Goal: Task Accomplishment & Management: Manage account settings

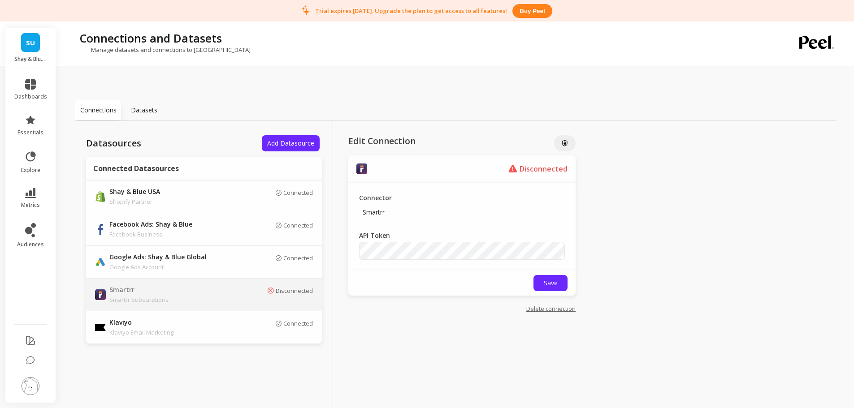
drag, startPoint x: 425, startPoint y: 118, endPoint x: 407, endPoint y: 119, distance: 17.5
click at [423, 118] on div "Connections Datasets" at bounding box center [455, 110] width 761 height 21
click at [32, 102] on li "dashboards" at bounding box center [30, 90] width 43 height 32
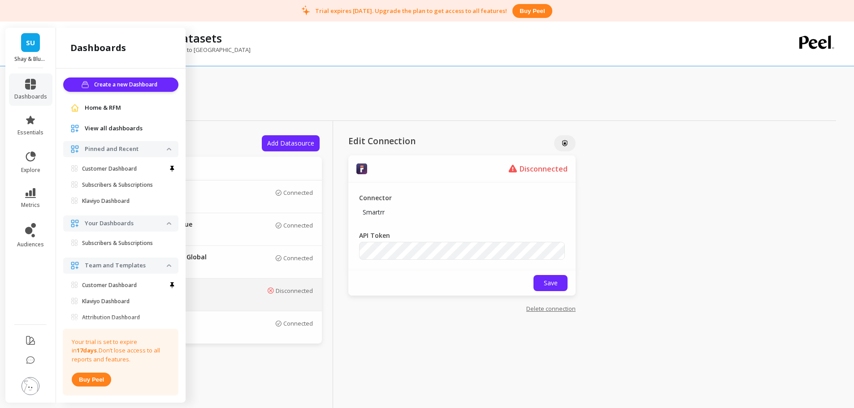
click at [47, 164] on li "explore" at bounding box center [30, 162] width 43 height 34
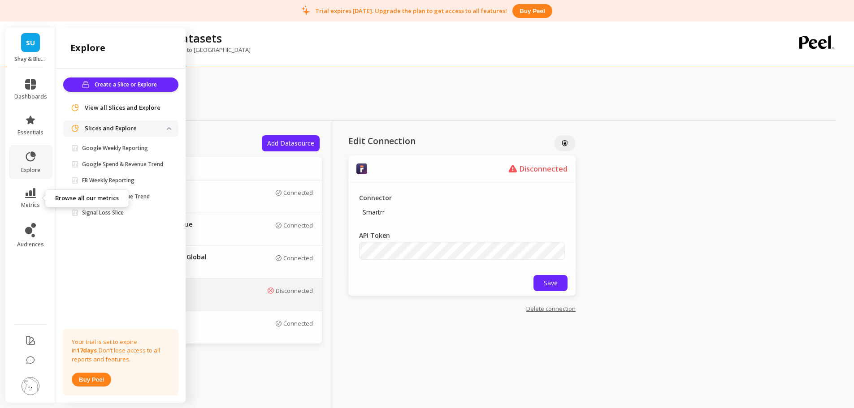
click at [34, 197] on icon at bounding box center [30, 193] width 11 height 10
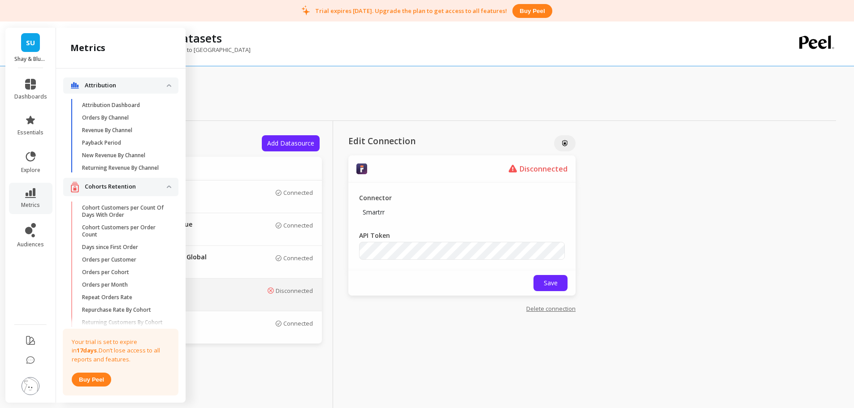
scroll to position [1797, 0]
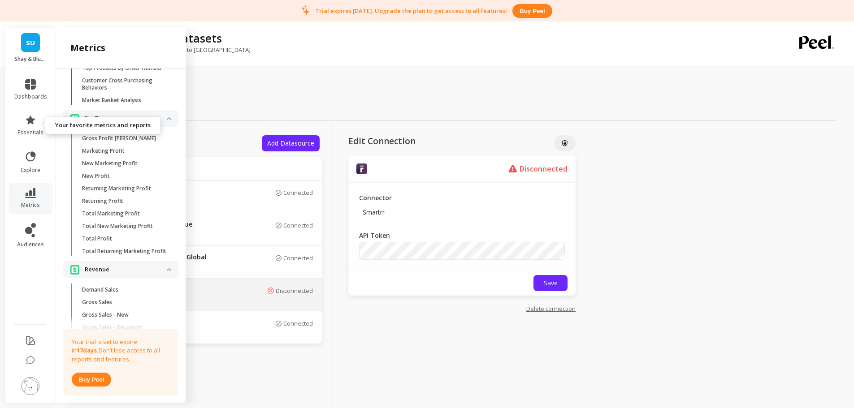
click at [33, 122] on icon at bounding box center [30, 120] width 11 height 11
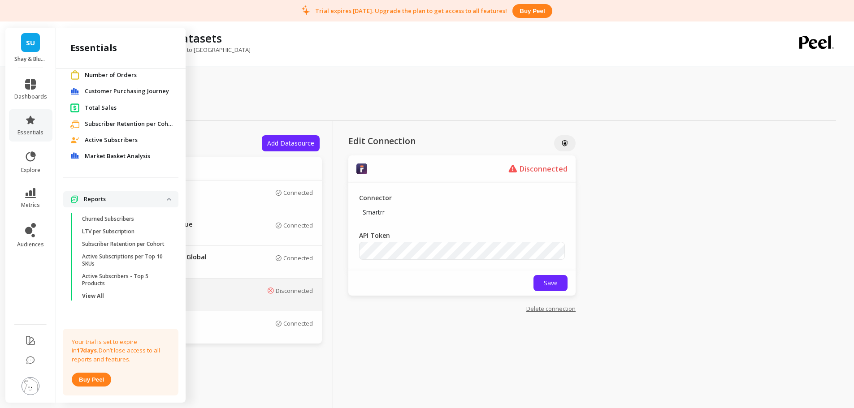
scroll to position [0, 0]
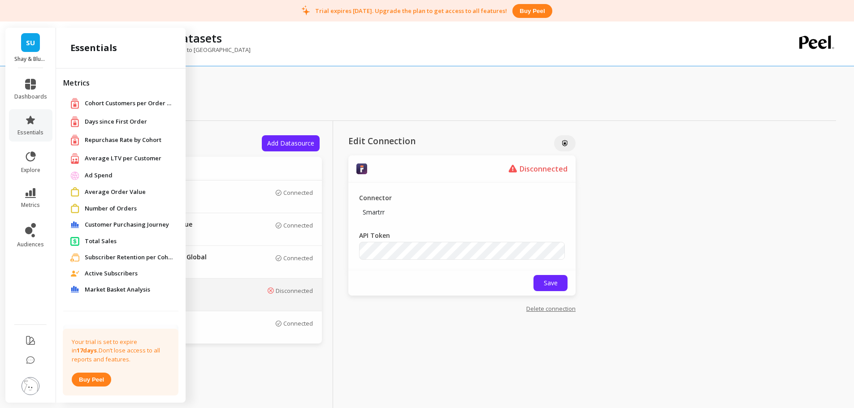
click at [108, 208] on span "Number of Orders" at bounding box center [111, 208] width 52 height 9
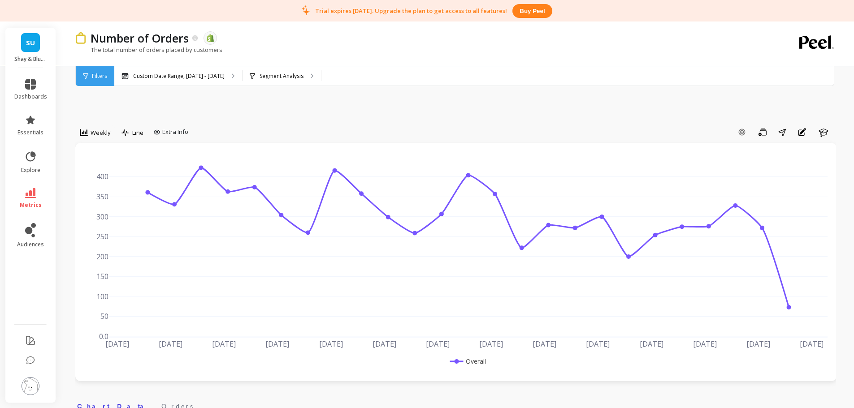
click at [260, 73] on p "Segment Analysis" at bounding box center [282, 76] width 44 height 7
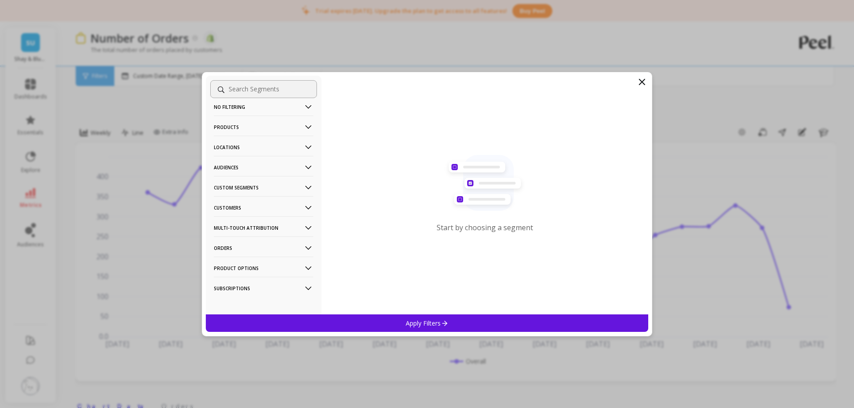
scroll to position [14, 0]
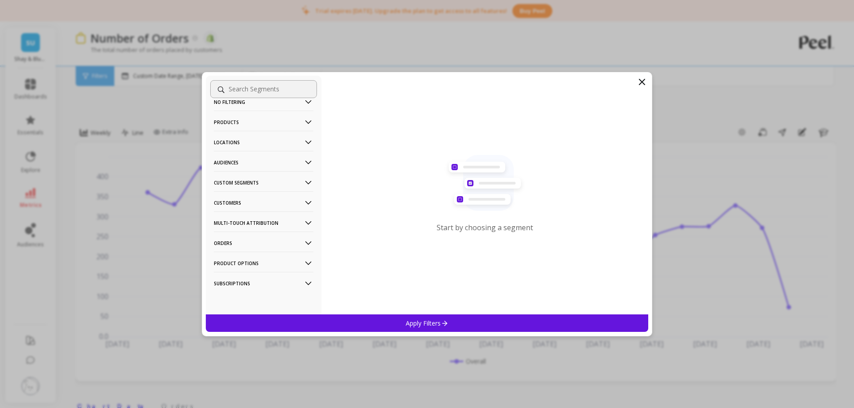
click at [228, 242] on p "Orders" at bounding box center [264, 243] width 100 height 23
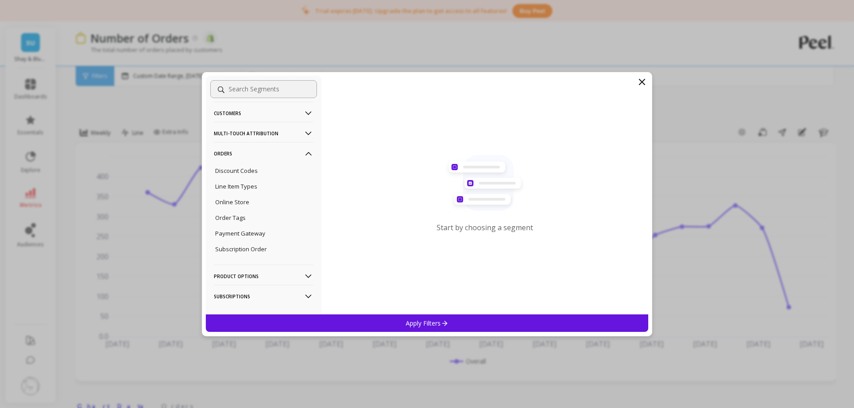
click at [241, 222] on div "Order Tags" at bounding box center [263, 218] width 107 height 14
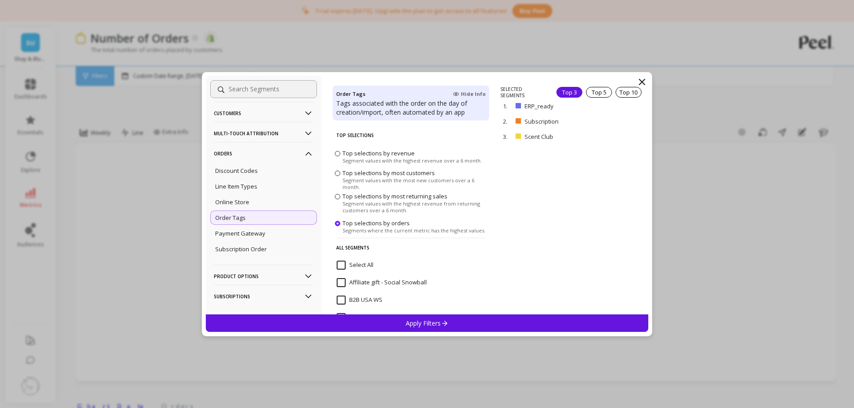
click at [0, 0] on p "remove" at bounding box center [0, 0] width 0 height 0
drag, startPoint x: 616, startPoint y: 110, endPoint x: 608, endPoint y: 147, distance: 38.6
click at [608, 147] on div "1. ERP_ready remove 2. Scent Club remove" at bounding box center [574, 200] width 148 height 229
click at [589, 143] on div "1. ERP_ready remove 2. Scent Club remove" at bounding box center [574, 200] width 148 height 229
click at [0, 0] on p "remove" at bounding box center [0, 0] width 0 height 0
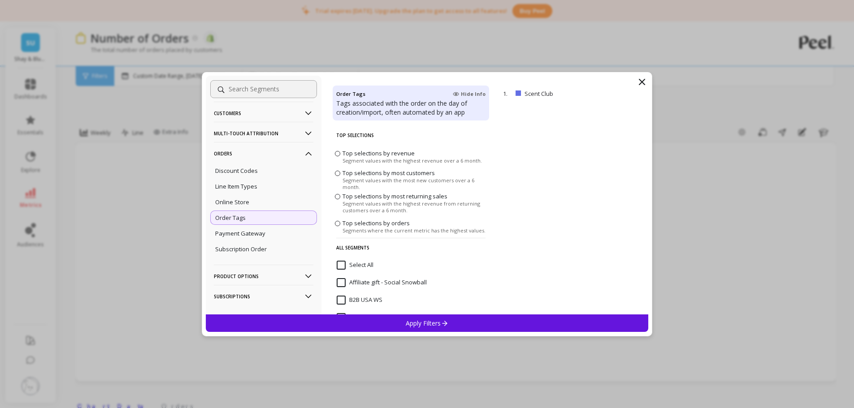
click at [452, 327] on div "Apply Filters" at bounding box center [427, 323] width 443 height 17
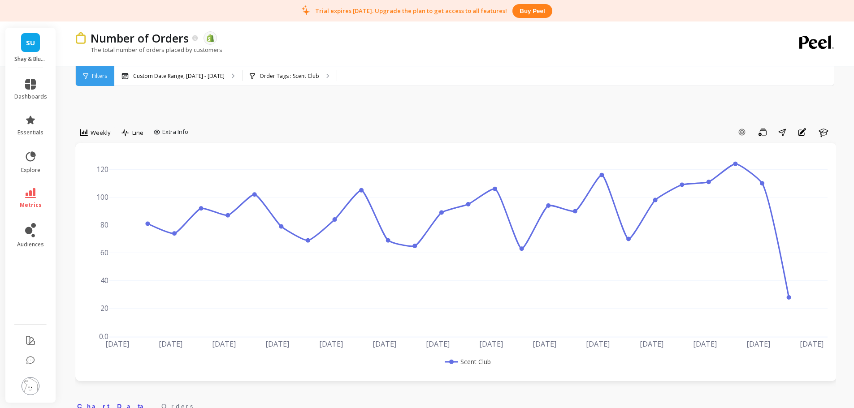
click at [377, 56] on div "The total number of orders placed by customers" at bounding box center [418, 54] width 687 height 17
click at [29, 228] on icon at bounding box center [28, 230] width 7 height 7
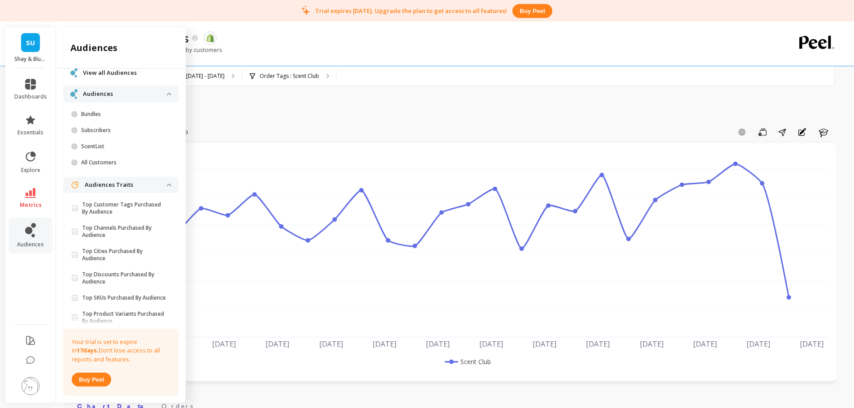
scroll to position [23, 0]
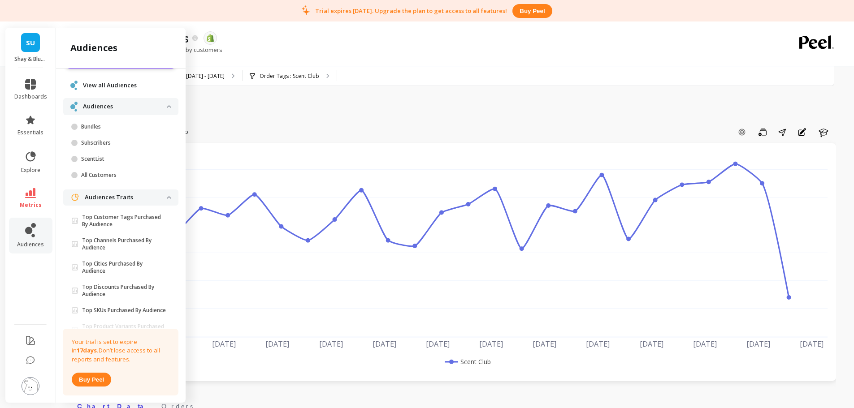
click at [126, 159] on p "ScentList" at bounding box center [124, 159] width 86 height 7
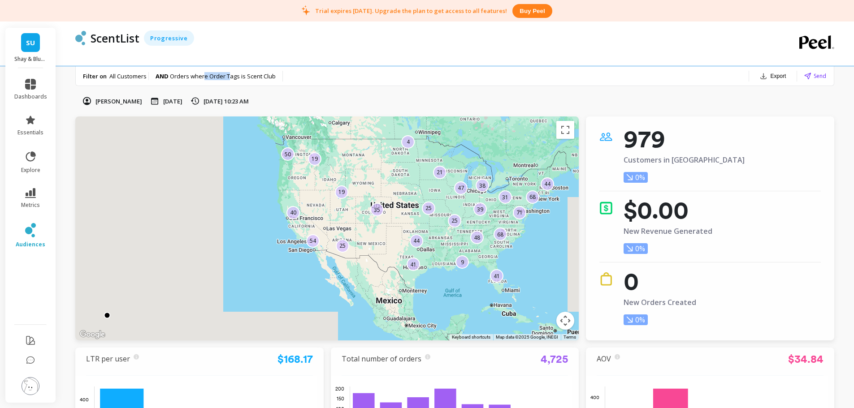
click at [231, 75] on span "Orders where Order Tags is Scent Club" at bounding box center [223, 76] width 106 height 8
click at [33, 119] on icon at bounding box center [30, 120] width 9 height 9
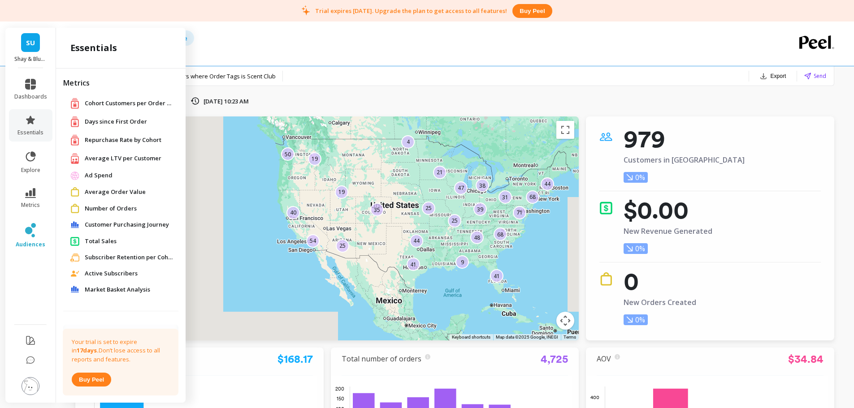
click at [417, 73] on div "Filter on All Customers AND Orders where Order Tags is Scent Club Export Send" at bounding box center [455, 76] width 758 height 20
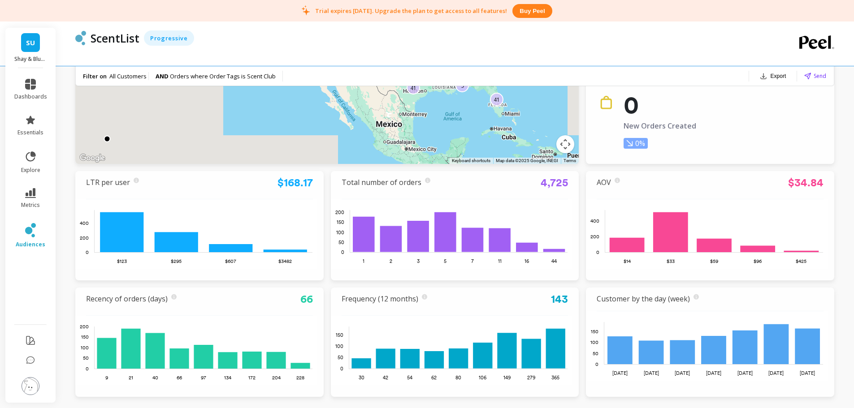
scroll to position [179, 0]
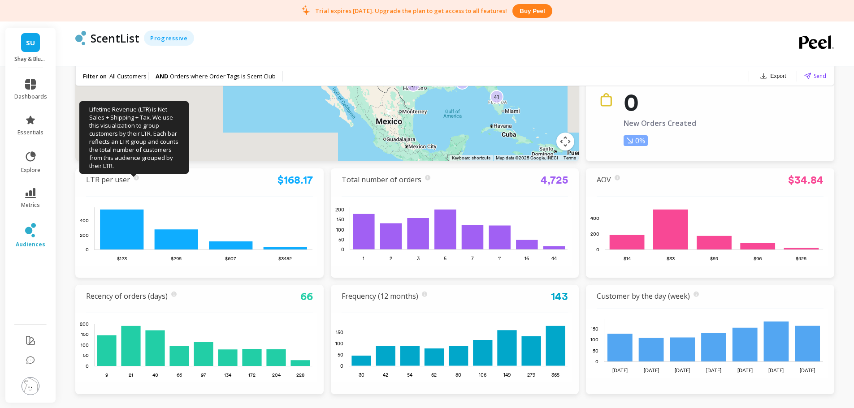
click at [134, 177] on icon at bounding box center [136, 177] width 5 height 5
click at [35, 85] on icon at bounding box center [30, 84] width 11 height 11
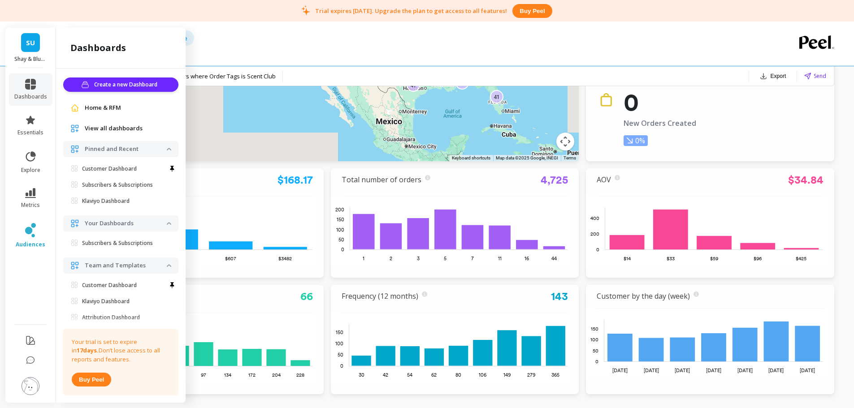
click at [354, 52] on div "ScentList Progressive" at bounding box center [418, 44] width 687 height 44
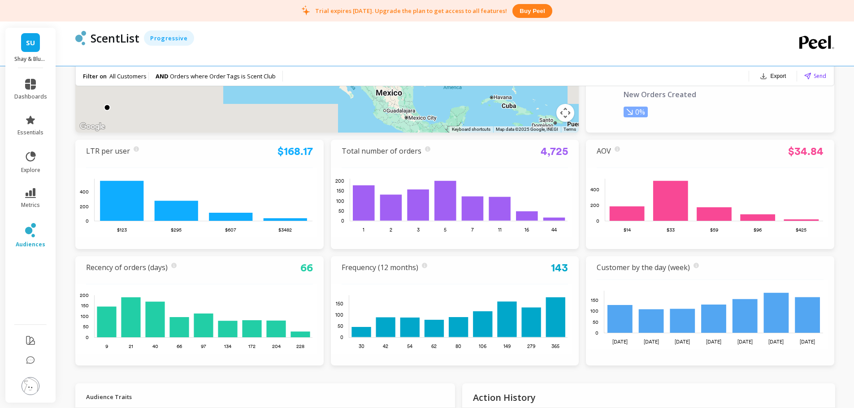
scroll to position [224, 0]
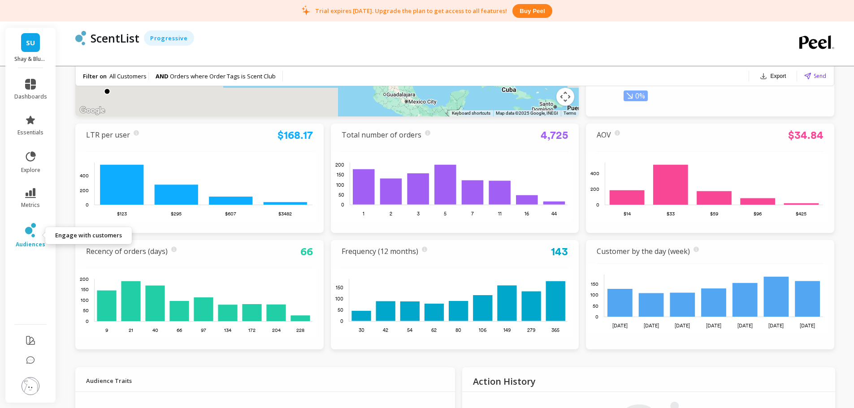
click at [42, 228] on link "audiences" at bounding box center [30, 235] width 33 height 25
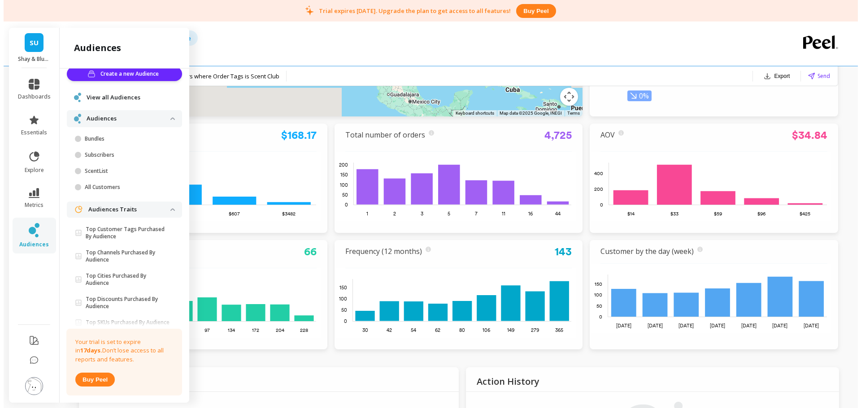
scroll to position [0, 0]
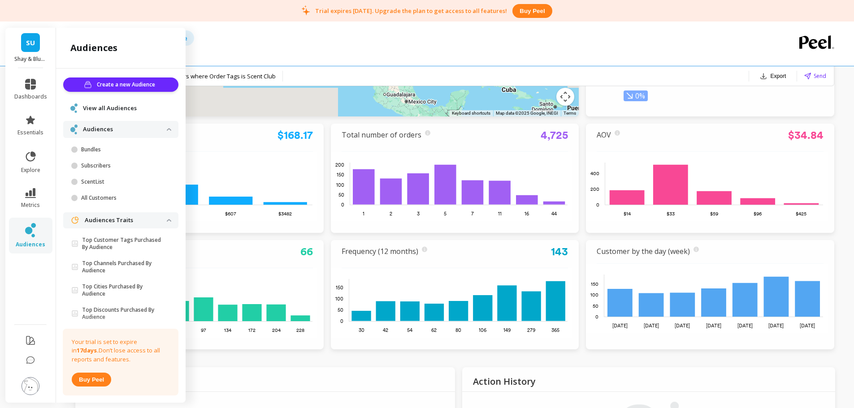
click at [125, 84] on span "Create a new Audience" at bounding box center [127, 84] width 61 height 9
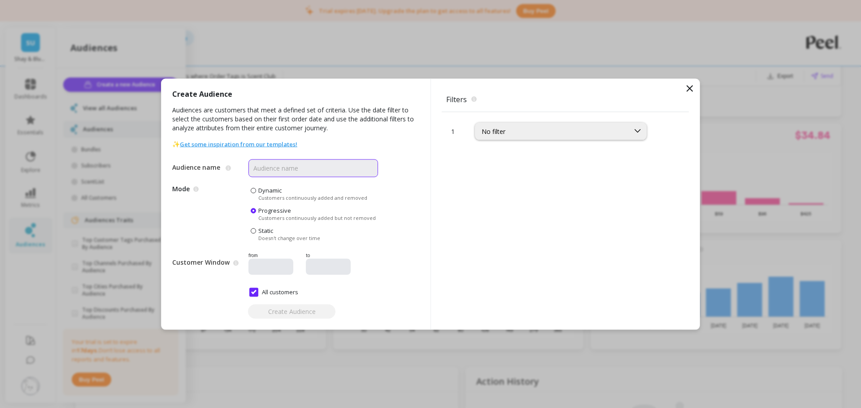
click at [315, 176] on input "Audience name" at bounding box center [313, 168] width 130 height 18
type input "ScentList - Jordan's"
click at [543, 134] on div "No filter" at bounding box center [551, 131] width 141 height 9
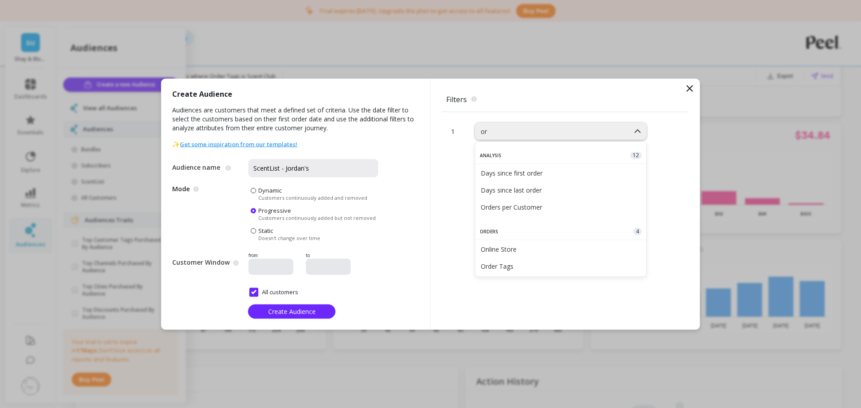
type input "ord"
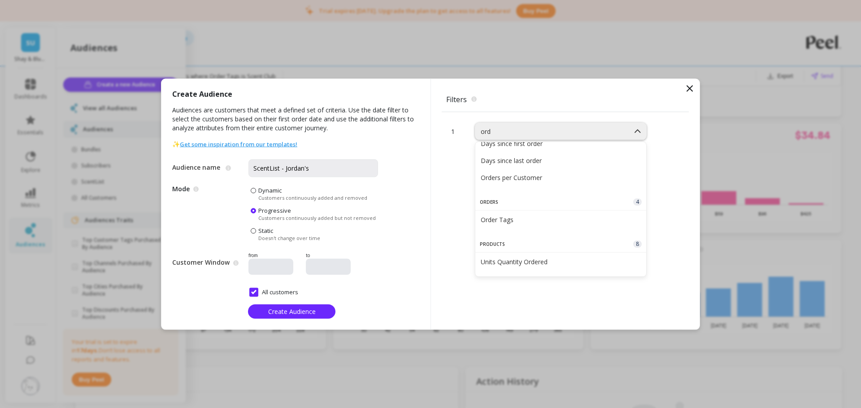
click at [546, 222] on div "Order Tags" at bounding box center [560, 220] width 160 height 9
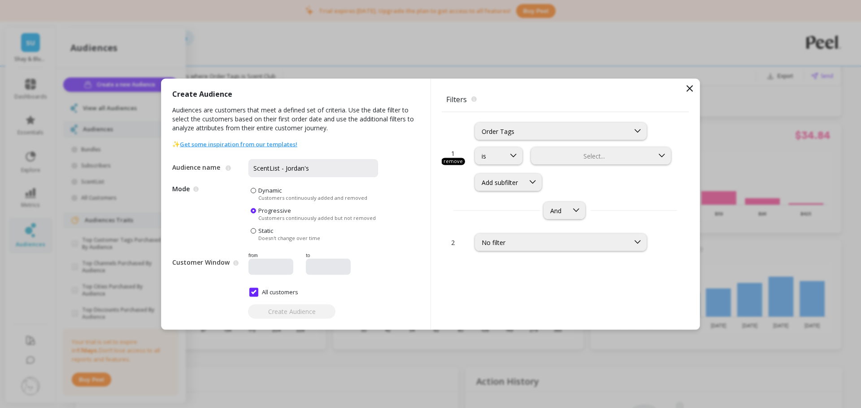
click at [513, 157] on icon at bounding box center [513, 156] width 6 height 4
drag, startPoint x: 587, startPoint y: 181, endPoint x: 591, endPoint y: 174, distance: 7.6
click at [589, 178] on div "Add subfilter" at bounding box center [574, 181] width 198 height 17
click at [594, 160] on div "Select..." at bounding box center [592, 156] width 122 height 10
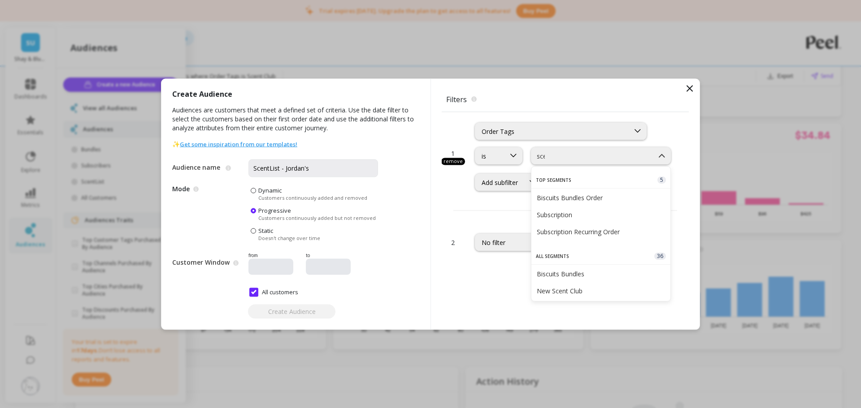
type input "scen"
click at [567, 213] on div "Scent Club" at bounding box center [601, 215] width 128 height 9
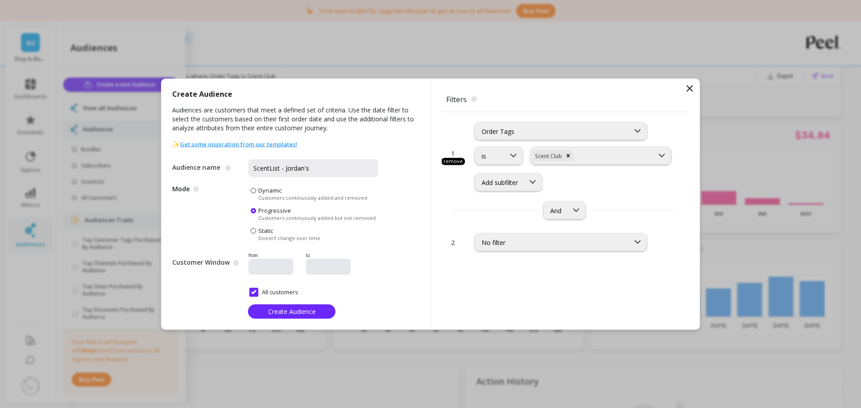
click at [524, 182] on div "Add subfilter" at bounding box center [499, 182] width 49 height 9
click at [515, 246] on div "Subscription Status (Latest)" at bounding box center [508, 252] width 56 height 17
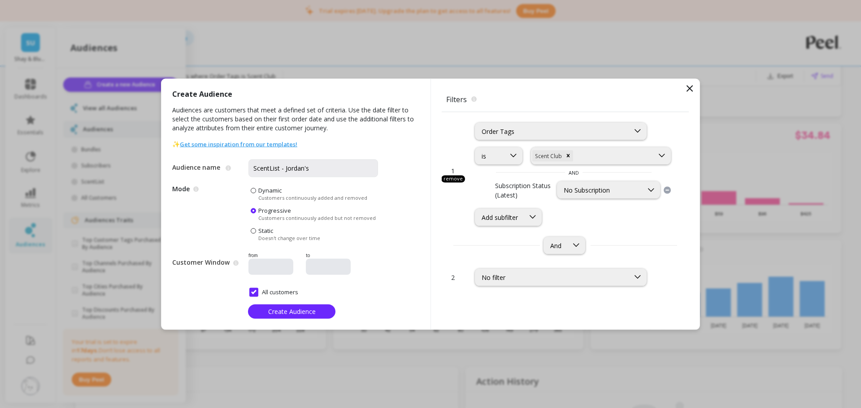
click at [603, 190] on div "No Subscription" at bounding box center [599, 190] width 73 height 9
click at [669, 208] on div "is option Scent Club, selected. Scent Club AND Subscription Status (Latest) 4 r…" at bounding box center [574, 186] width 198 height 79
click at [668, 203] on div "is option Scent Club, selected. Scent Club AND Subscription Status (Latest) No …" at bounding box center [574, 186] width 198 height 79
click at [667, 201] on div "is option Scent Club, selected. Scent Club AND Subscription Status (Latest) No …" at bounding box center [574, 186] width 198 height 79
click at [667, 192] on icon at bounding box center [666, 189] width 7 height 7
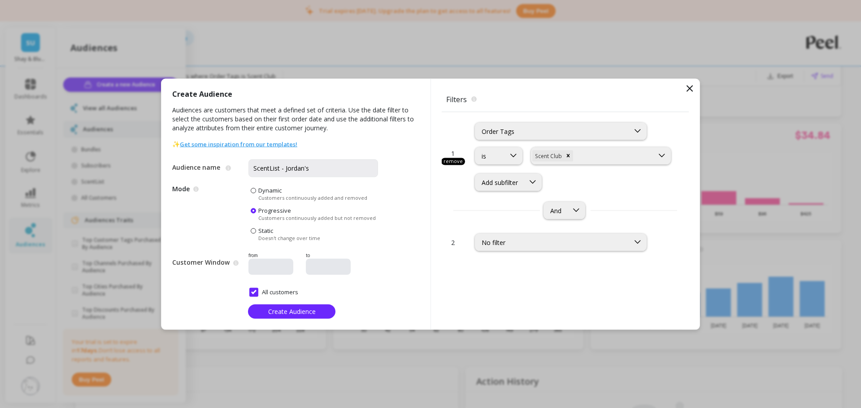
click at [507, 179] on div "Add subfilter" at bounding box center [499, 182] width 36 height 9
click at [524, 222] on div "Type of Order" at bounding box center [508, 221] width 56 height 9
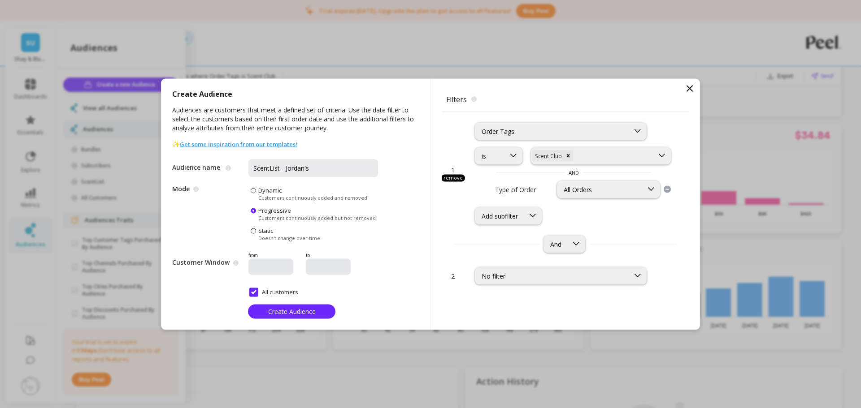
click at [600, 194] on div "All Orders" at bounding box center [608, 189] width 103 height 17
click at [680, 212] on div "1 remove Order Tags is option Scent Club, selected. Scent Club AND Type of Orde…" at bounding box center [564, 168] width 247 height 113
click at [667, 191] on icon at bounding box center [666, 189] width 7 height 7
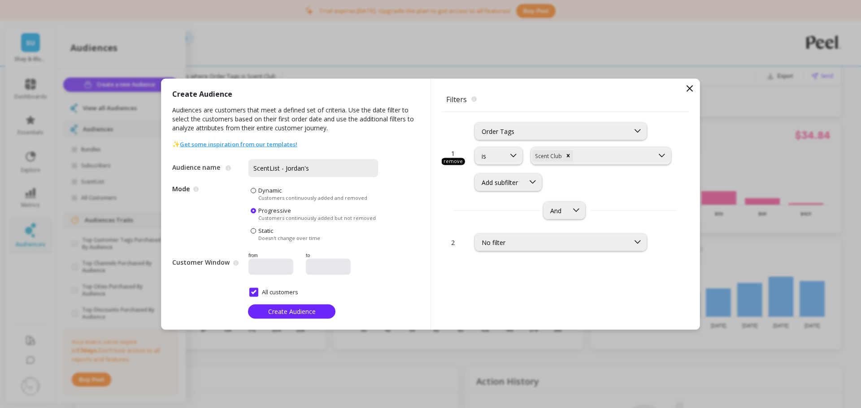
click at [524, 250] on div "No filter" at bounding box center [561, 242] width 172 height 17
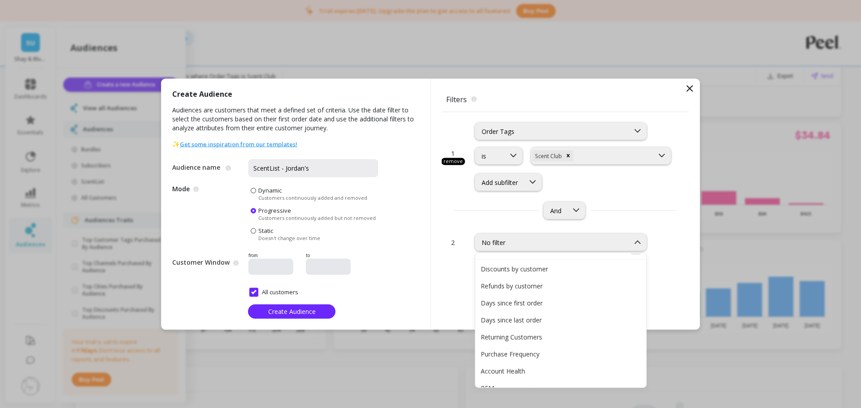
scroll to position [38, 0]
click at [589, 173] on div "option Type of Order, selected. Add subfilter" at bounding box center [574, 181] width 198 height 17
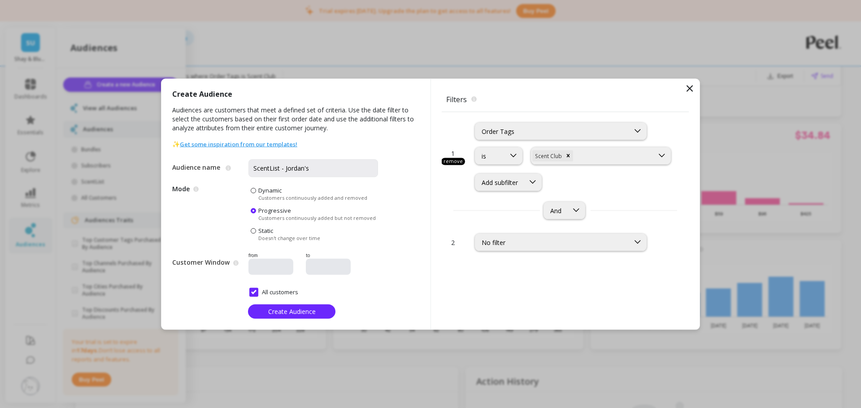
click at [579, 243] on div "No filter" at bounding box center [551, 242] width 141 height 9
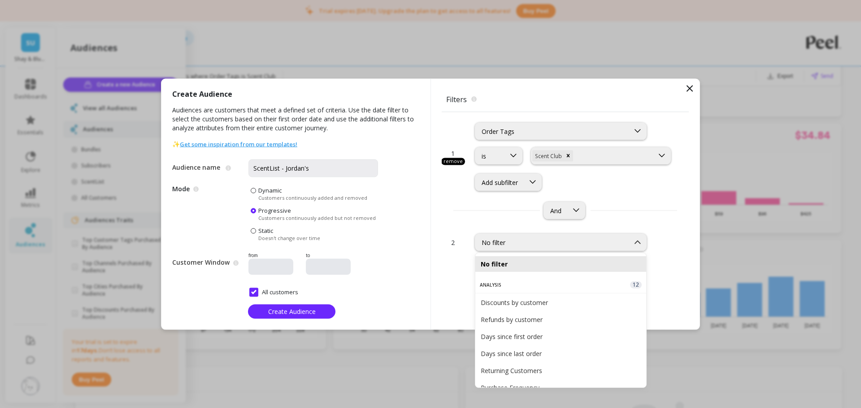
click at [580, 184] on div "option Type of Order, selected. Add subfilter" at bounding box center [574, 181] width 198 height 17
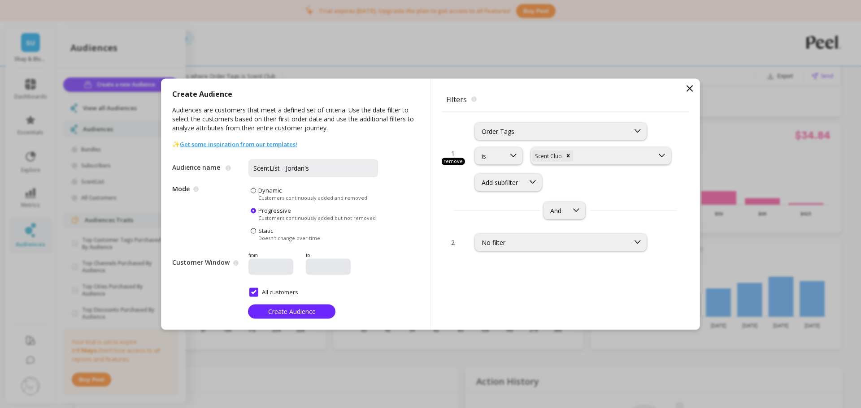
click at [505, 147] on div "is" at bounding box center [499, 155] width 48 height 17
click at [600, 181] on div "option Type of Order, selected. Add subfilter" at bounding box center [574, 181] width 198 height 17
click at [523, 182] on div "Add subfilter" at bounding box center [499, 182] width 49 height 9
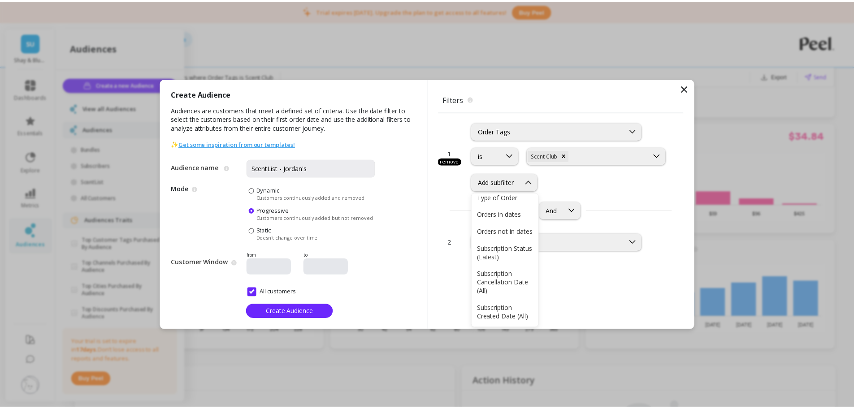
scroll to position [41, 0]
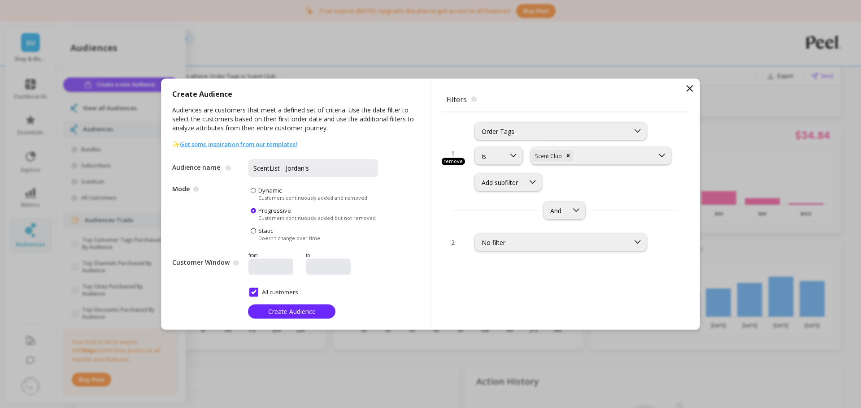
click at [690, 87] on icon at bounding box center [689, 88] width 5 height 5
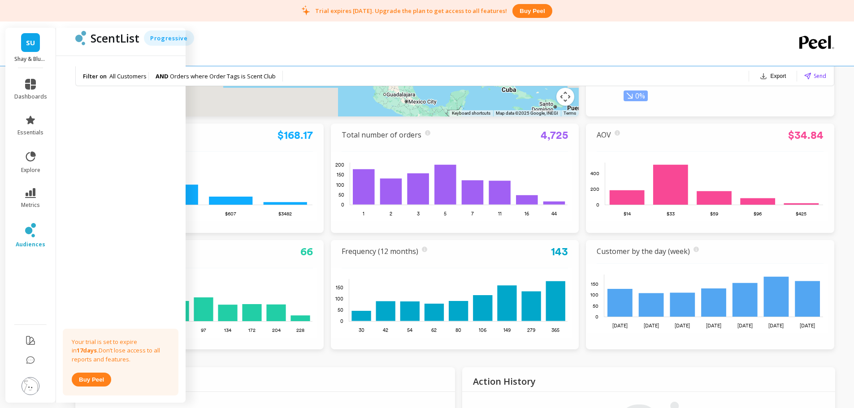
click at [312, 145] on div "LTR per user Lifetime Revenue (LTR) is Net Sales + Shipping + Tax. We use this …" at bounding box center [199, 141] width 227 height 22
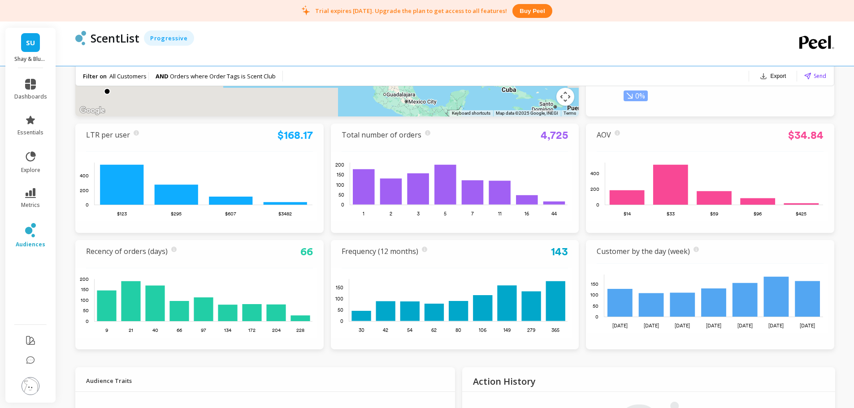
click at [301, 134] on link "$168.17" at bounding box center [294, 135] width 35 height 13
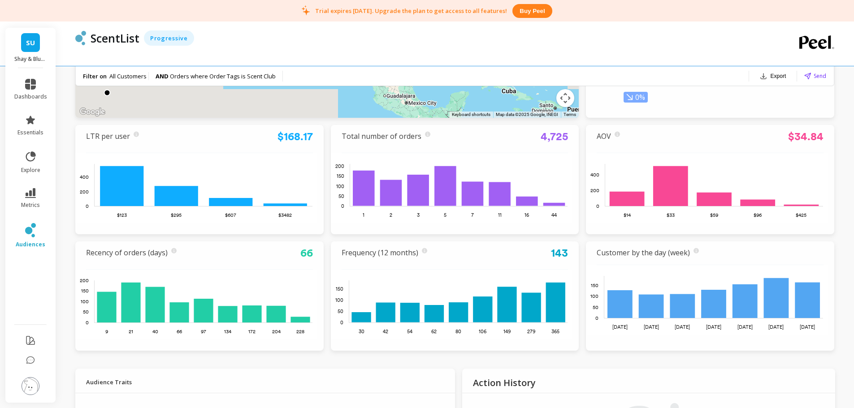
scroll to position [179, 0]
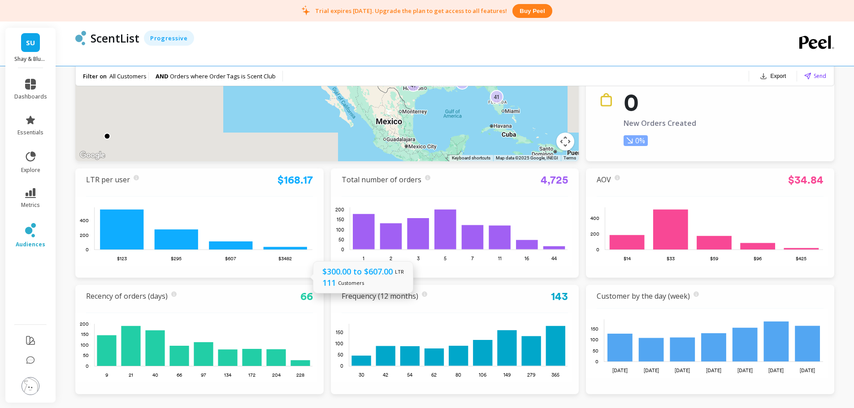
click at [230, 247] on rect at bounding box center [204, 229] width 218 height 42
copy div "LTR per user Lifetime Revenue (LTR) is Net Sales + Shipping + Tax. We use this …"
drag, startPoint x: 317, startPoint y: 180, endPoint x: 78, endPoint y: 178, distance: 239.4
click at [78, 178] on div "LTR per user Lifetime Revenue (LTR) is Net Sales + Shipping + Tax. We use this …" at bounding box center [199, 223] width 248 height 109
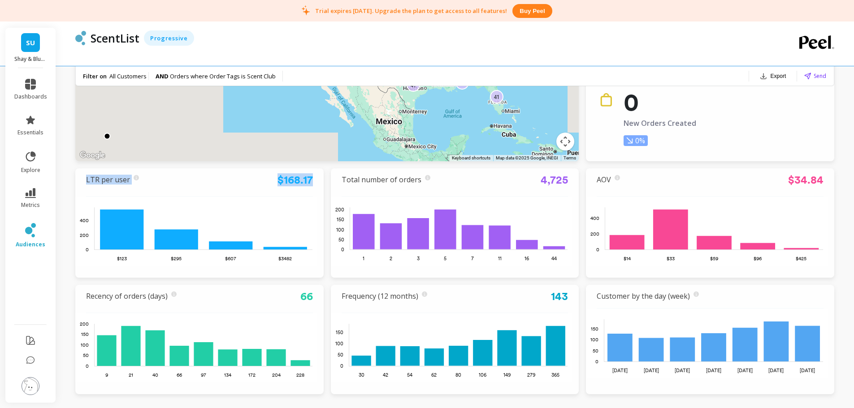
drag, startPoint x: 245, startPoint y: 178, endPoint x: 213, endPoint y: 185, distance: 32.9
click at [245, 178] on div "LTR per user Lifetime Revenue (LTR) is Net Sales + Shipping + Tax. We use this …" at bounding box center [199, 186] width 227 height 22
click at [304, 182] on link "$168.17" at bounding box center [294, 179] width 35 height 13
click at [153, 181] on div "LTR per user Lifetime Revenue (LTR) is Net Sales + Shipping + Tax. We use this …" at bounding box center [199, 186] width 227 height 22
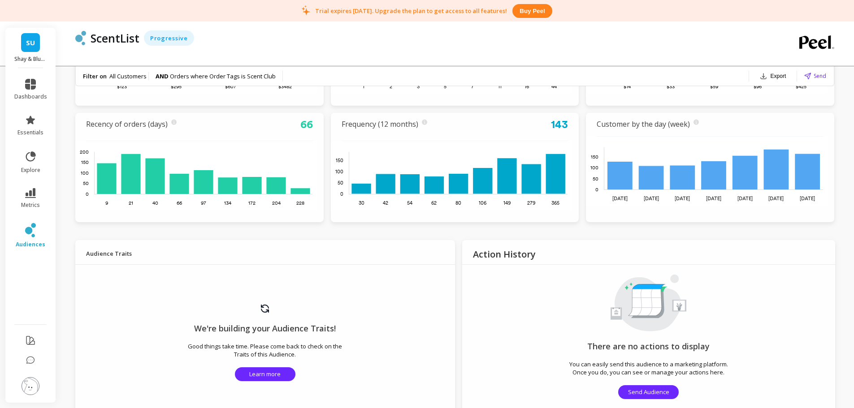
scroll to position [134, 0]
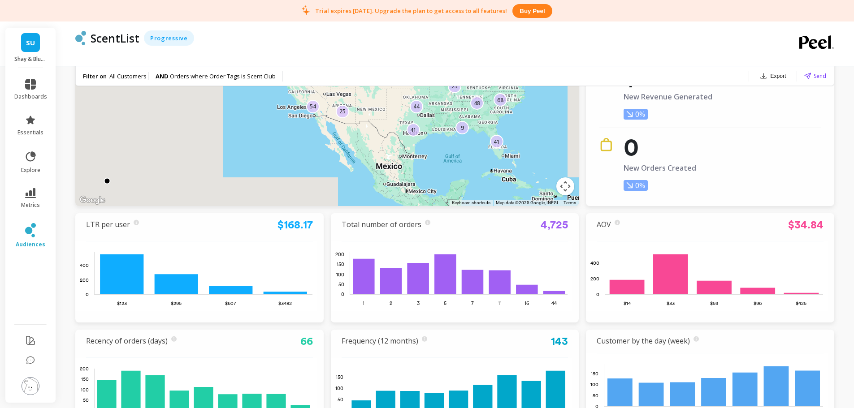
click at [35, 389] on img at bounding box center [31, 386] width 18 height 18
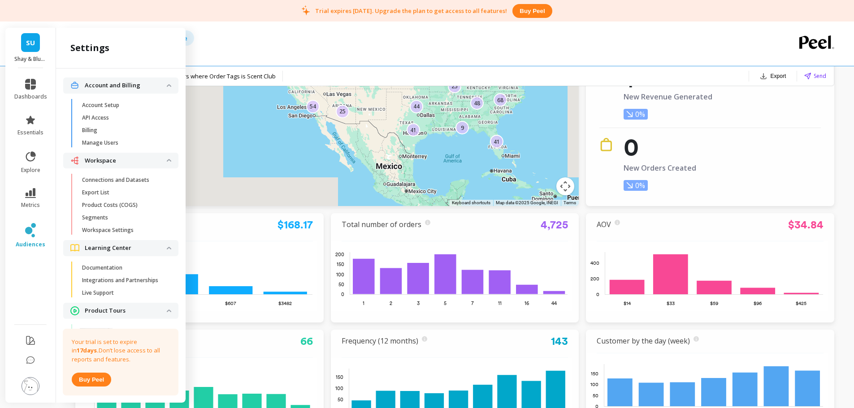
click at [132, 174] on link "Connections and Datasets" at bounding box center [128, 180] width 101 height 13
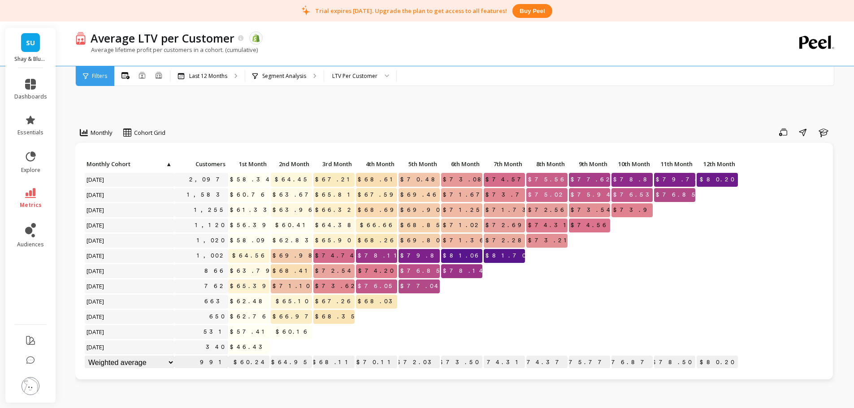
click at [376, 72] on div "LTV Per Customer" at bounding box center [354, 76] width 45 height 9
click at [288, 77] on p "Segment Analysis" at bounding box center [284, 76] width 44 height 7
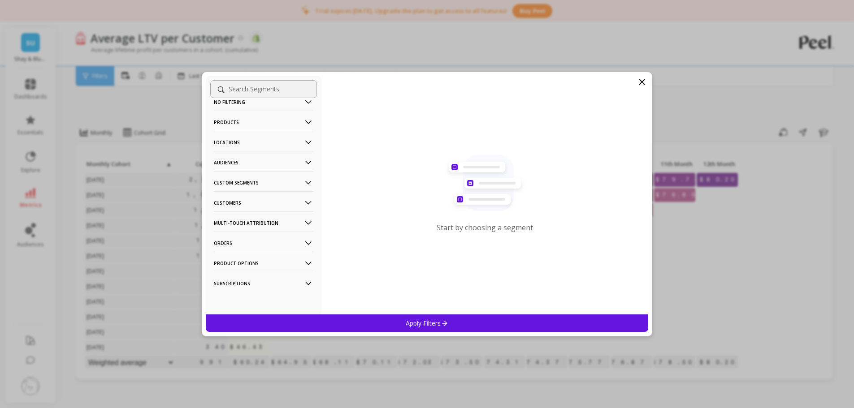
click at [228, 250] on p "Orders" at bounding box center [264, 243] width 100 height 23
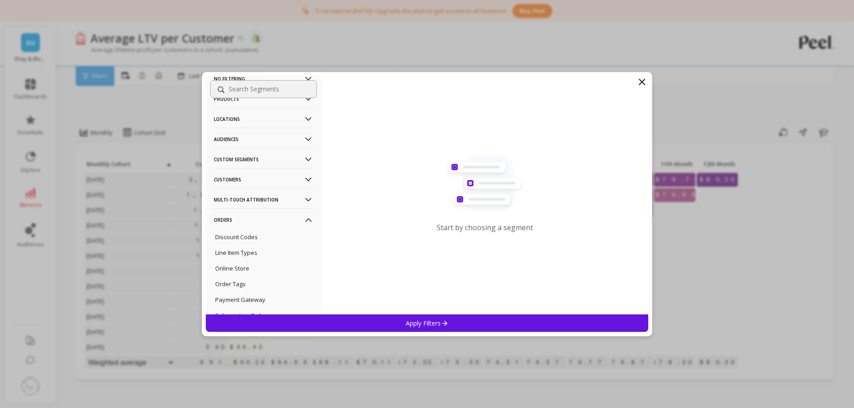
scroll to position [59, 0]
click at [241, 261] on p "Order Tags" at bounding box center [230, 263] width 30 height 8
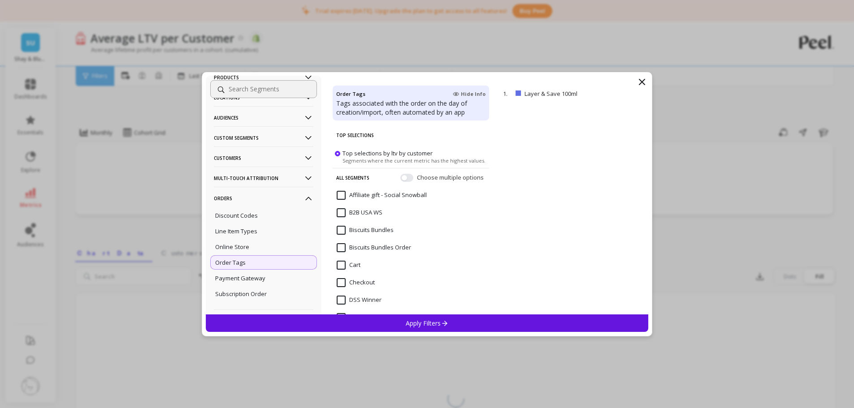
click at [0, 0] on p "remove" at bounding box center [0, 0] width 0 height 0
drag, startPoint x: 262, startPoint y: 92, endPoint x: 268, endPoint y: 87, distance: 8.3
click at [262, 92] on input at bounding box center [263, 89] width 107 height 18
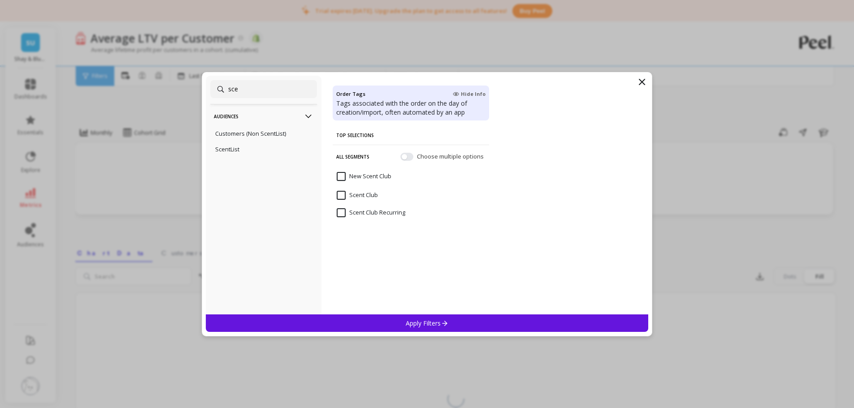
type input "sce"
click at [342, 195] on Club "Scent Club" at bounding box center [357, 195] width 41 height 9
click at [439, 327] on p "Apply Filters" at bounding box center [427, 323] width 43 height 9
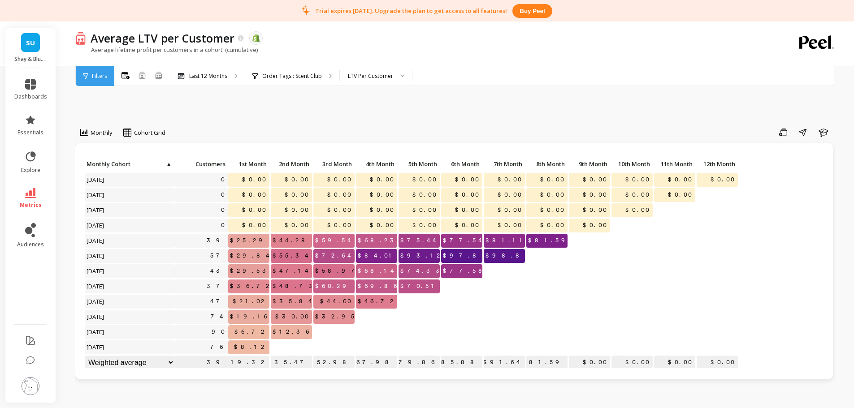
click at [472, 108] on div "Monthly Cohort Grid Save Share Learn Click to create an audience 0 $0.00 $0.00 …" at bounding box center [455, 411] width 761 height 708
click at [239, 39] on icon at bounding box center [241, 38] width 6 height 6
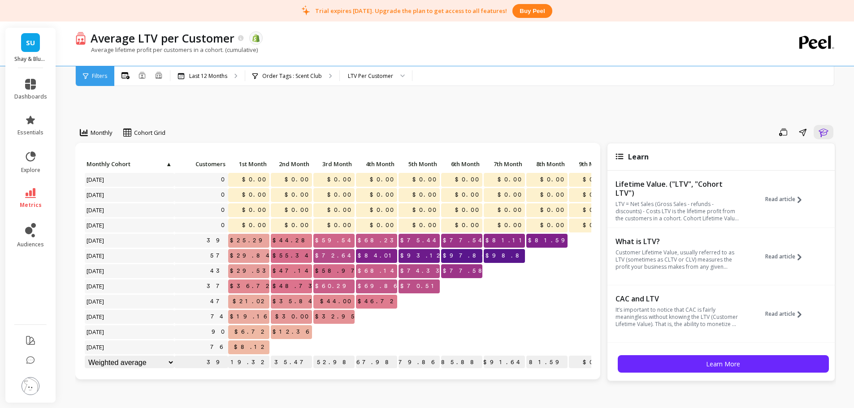
click at [785, 200] on span "Read article" at bounding box center [780, 199] width 30 height 7
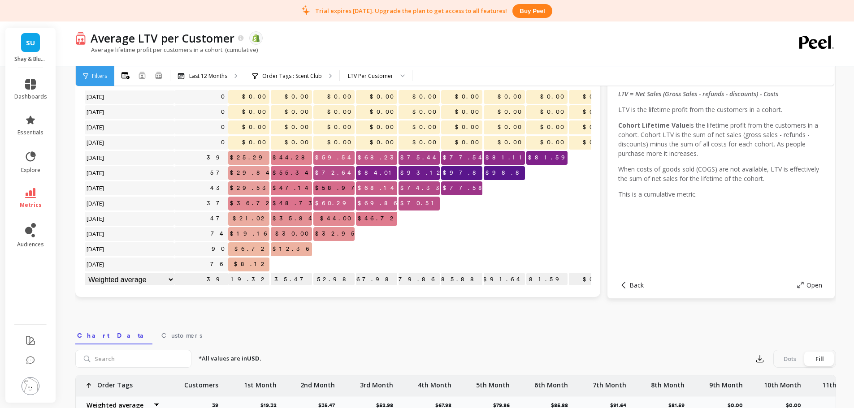
scroll to position [90, 0]
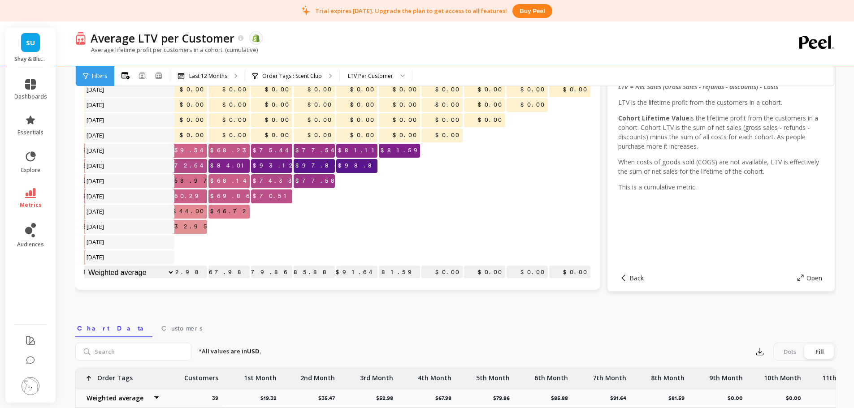
drag, startPoint x: 500, startPoint y: 212, endPoint x: 557, endPoint y: 204, distance: 57.4
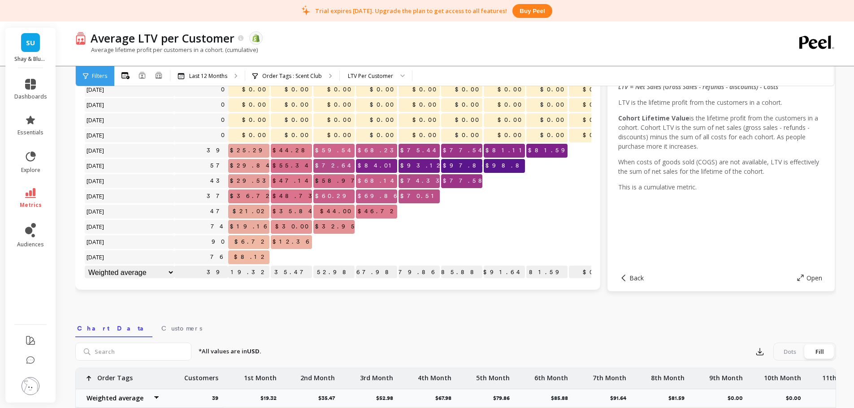
drag, startPoint x: 535, startPoint y: 199, endPoint x: 287, endPoint y: 209, distance: 247.7
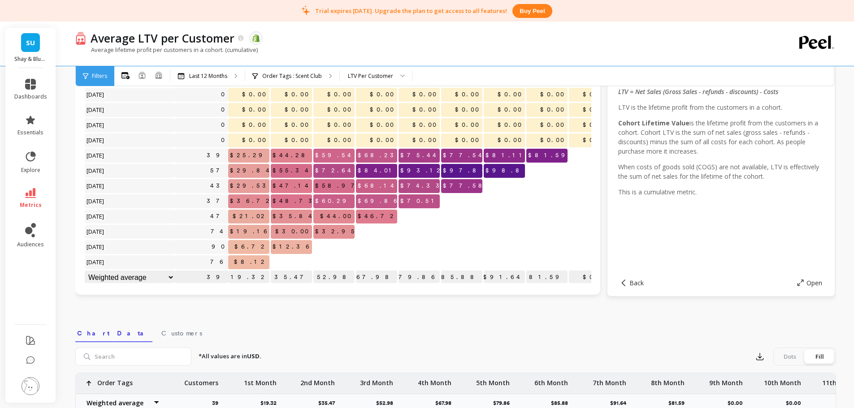
scroll to position [0, 0]
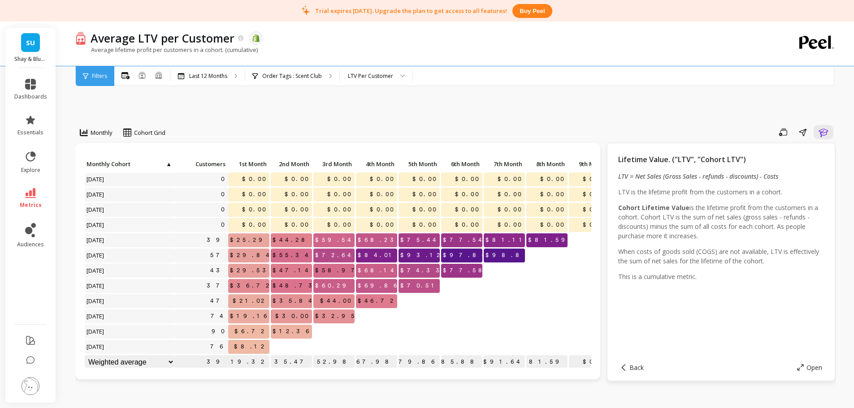
click at [337, 117] on div "Monthly Cohort Grid Save Share Learn Click to create an audience 0 $0.00 $0.00 …" at bounding box center [455, 411] width 761 height 708
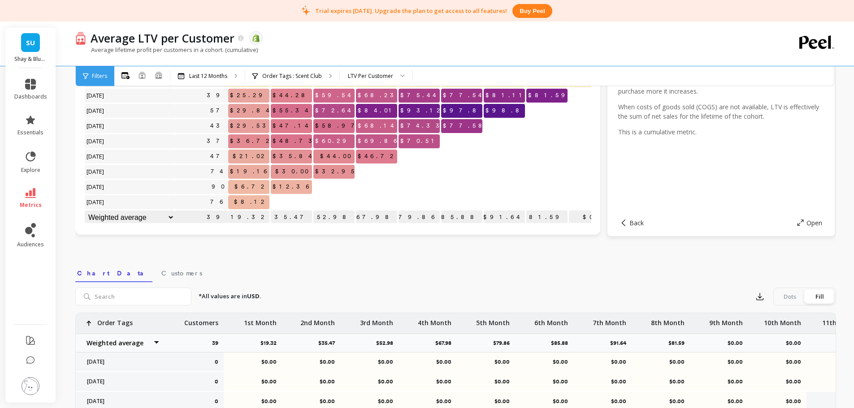
scroll to position [144, 0]
click at [161, 270] on span "Customers" at bounding box center [181, 274] width 41 height 9
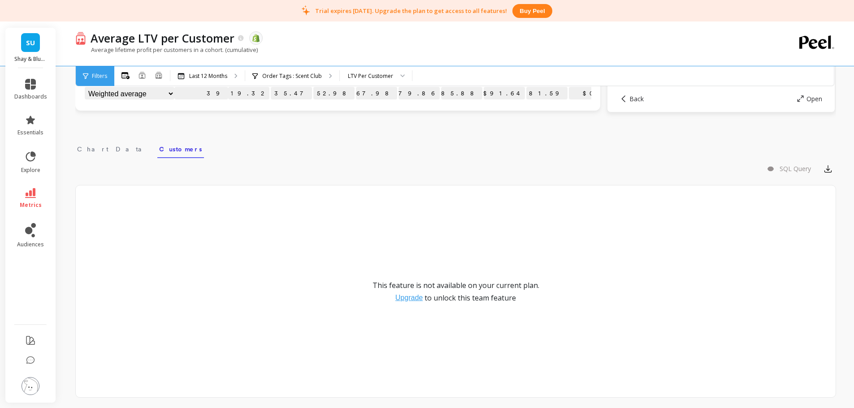
scroll to position [249, 0]
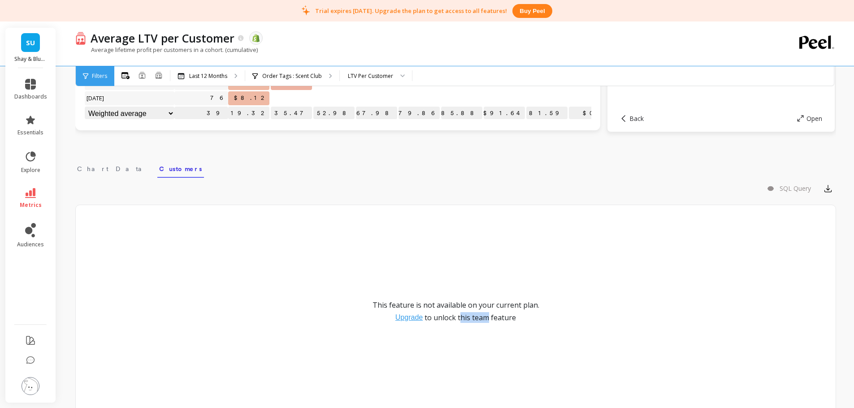
drag, startPoint x: 465, startPoint y: 319, endPoint x: 484, endPoint y: 319, distance: 18.8
click at [484, 319] on span "to unlock this team feature" at bounding box center [469, 317] width 91 height 11
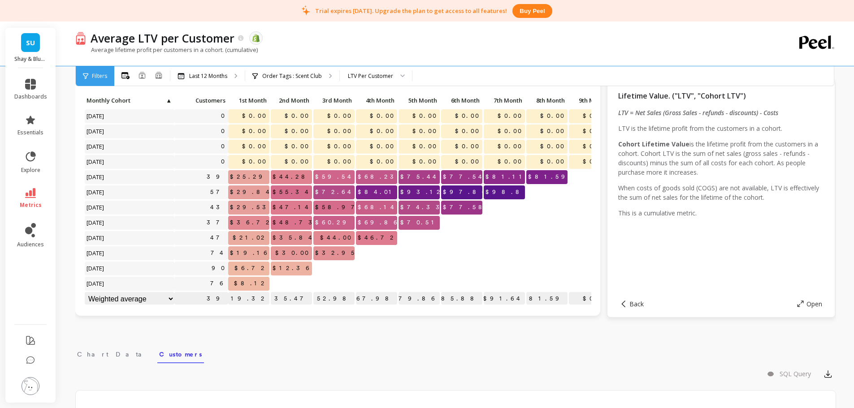
scroll to position [0, 0]
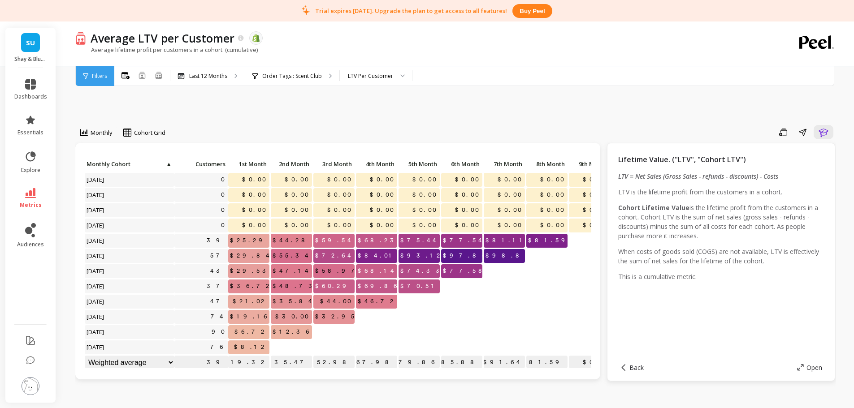
click at [299, 80] on div "Order Tags : Scent Club" at bounding box center [292, 76] width 94 height 20
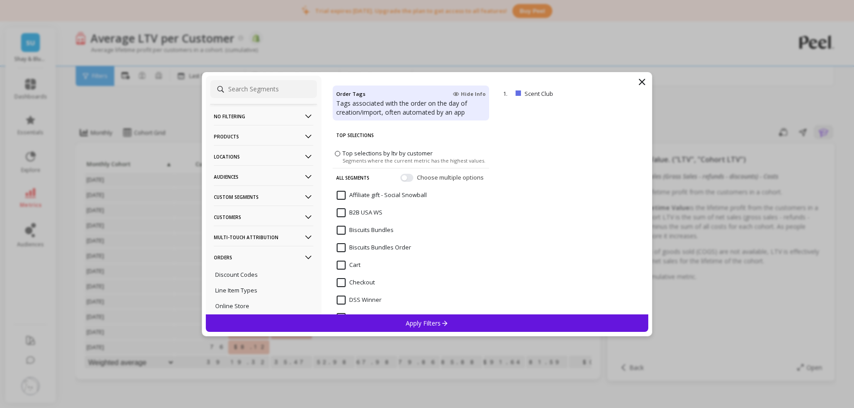
click at [238, 116] on p "No filtering" at bounding box center [264, 116] width 100 height 23
click at [234, 132] on p "Overall" at bounding box center [225, 134] width 20 height 8
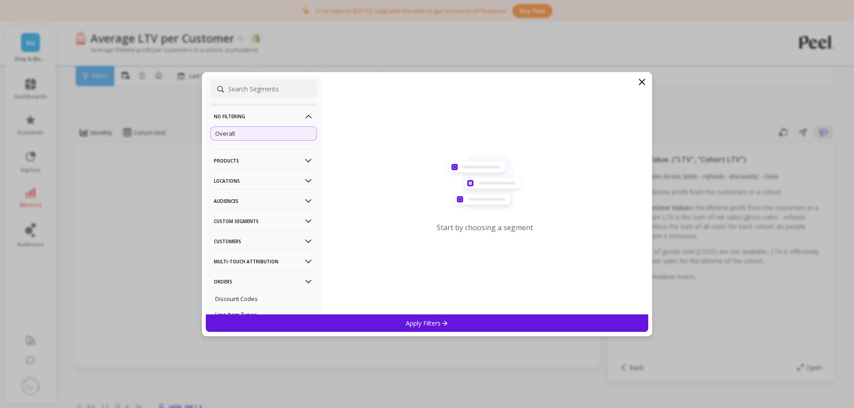
click at [373, 317] on div "Apply Filters" at bounding box center [427, 323] width 443 height 17
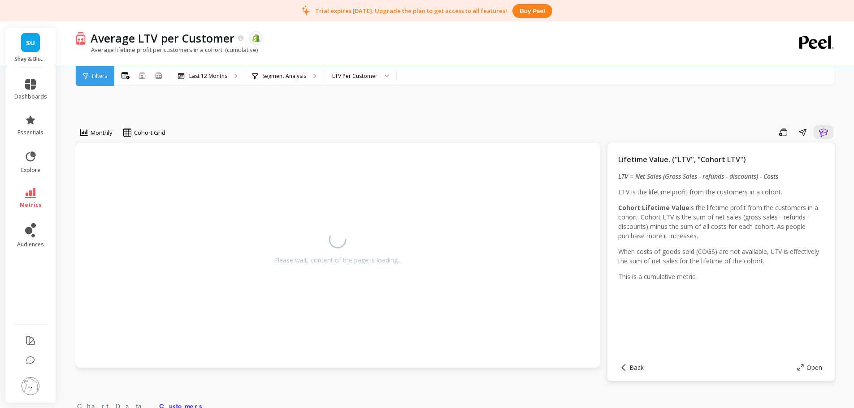
click at [365, 115] on div "Monthly Cohort Grid Save Share Learn Please wait, content of the page is loadin…" at bounding box center [455, 368] width 761 height 622
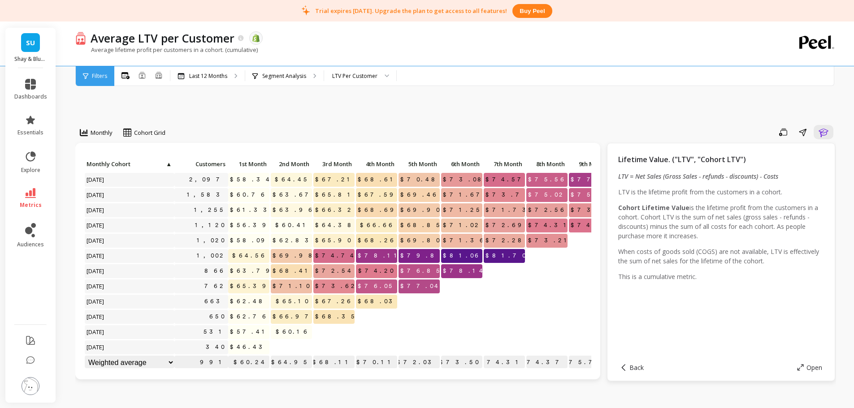
click at [381, 108] on div "Monthly Cohort Grid Save Share Learn Click to create an audience 2,097 $58.34 $…" at bounding box center [455, 411] width 761 height 708
click at [350, 76] on div "LTV Per Customer" at bounding box center [354, 76] width 45 height 9
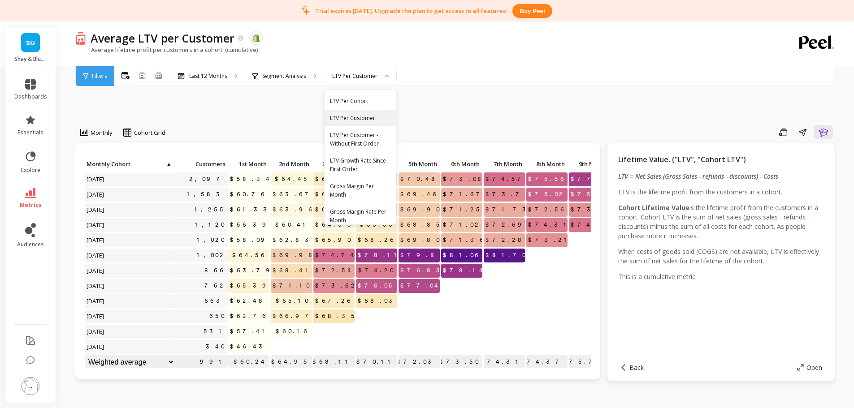
click at [299, 77] on p "Segment Analysis" at bounding box center [284, 76] width 44 height 7
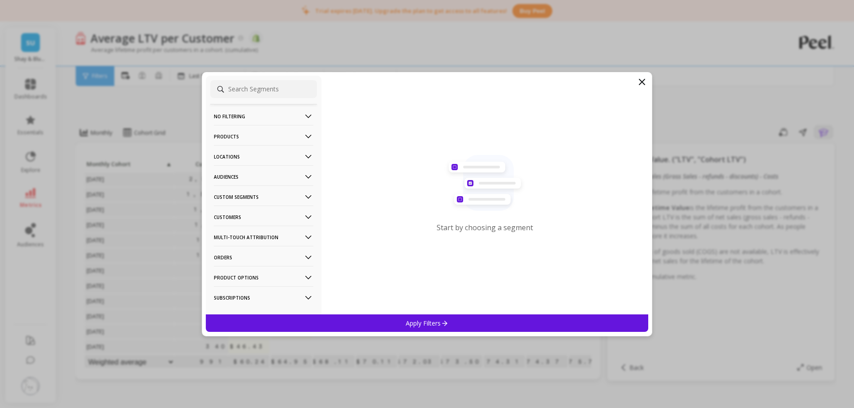
click at [232, 255] on p "Orders" at bounding box center [264, 257] width 100 height 23
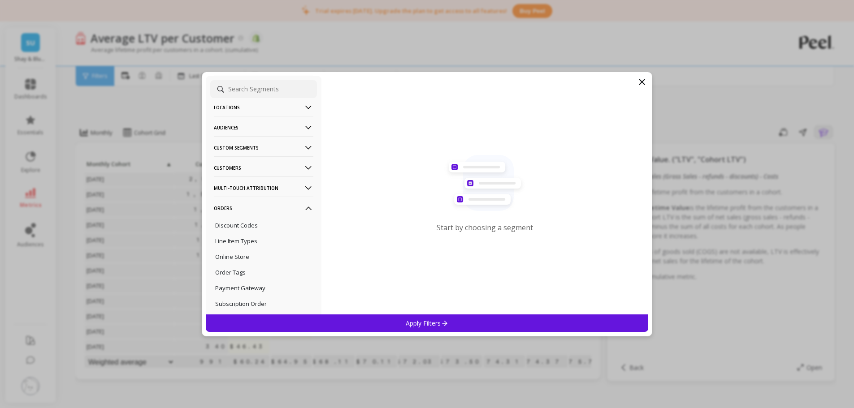
scroll to position [90, 0]
click at [240, 231] on p "Order Tags" at bounding box center [230, 232] width 30 height 8
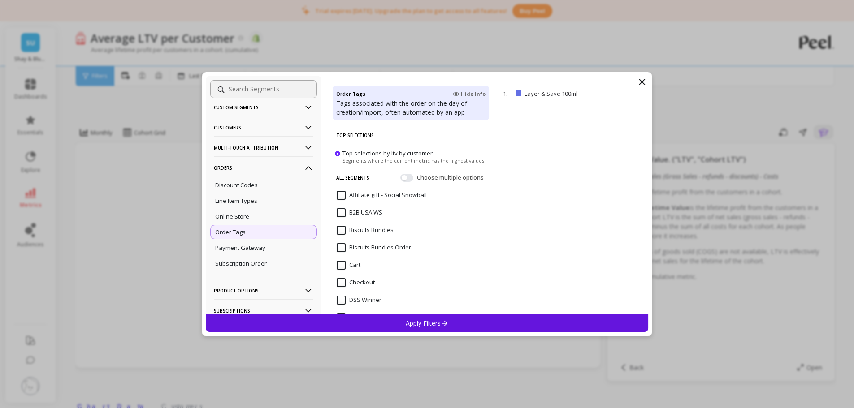
click at [0, 0] on p "remove" at bounding box center [0, 0] width 0 height 0
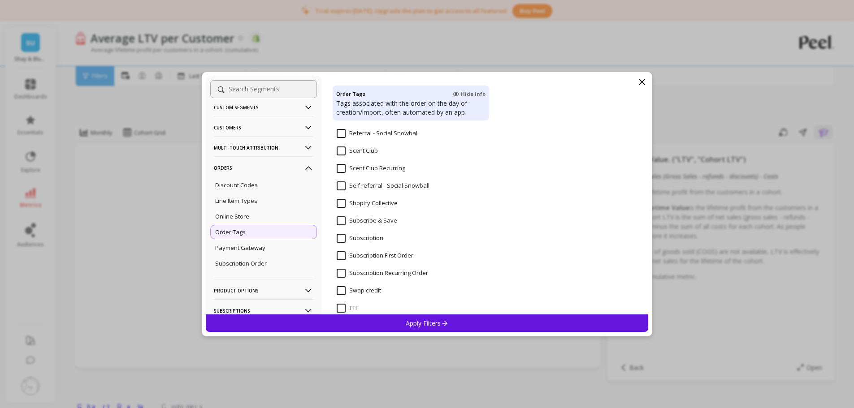
scroll to position [419, 0]
click at [375, 196] on Club "Scent Club" at bounding box center [357, 195] width 41 height 9
click at [400, 321] on div "Apply Filters" at bounding box center [427, 323] width 443 height 17
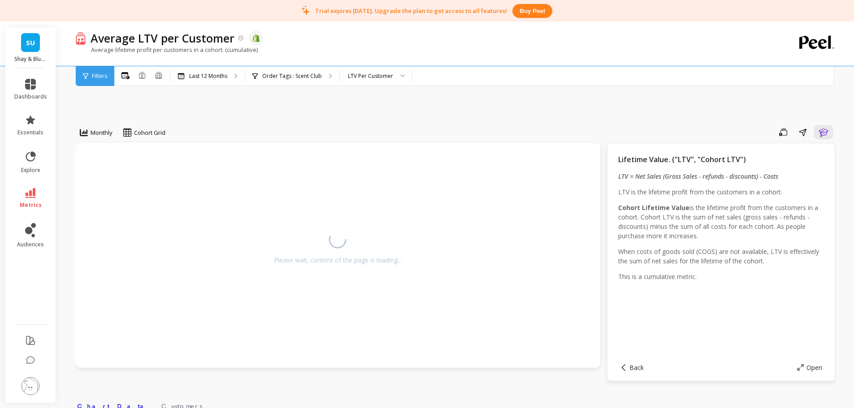
click at [397, 116] on div "Monthly Cohort Grid Save Share Learn Please wait, content of the page is loadin…" at bounding box center [455, 375] width 761 height 637
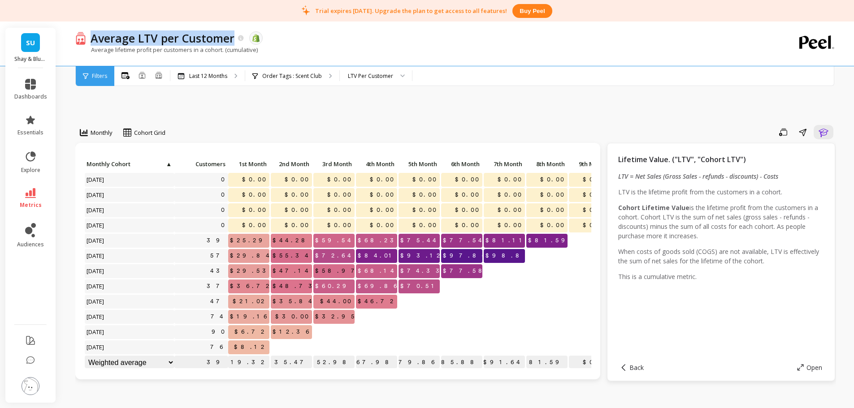
copy p "Average LTV per Customer"
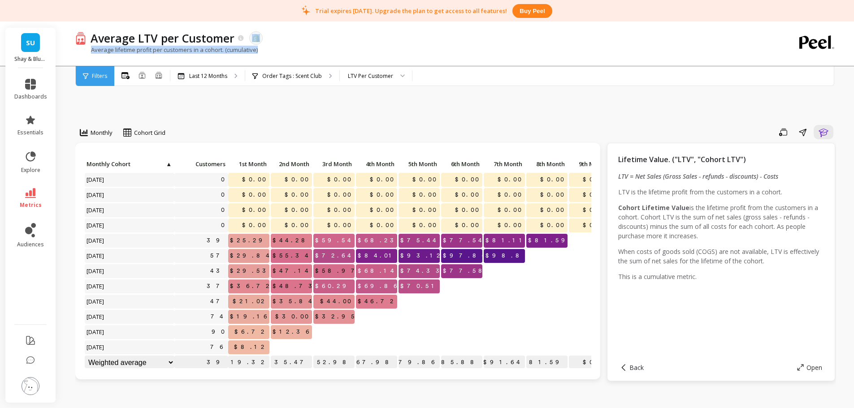
drag, startPoint x: 233, startPoint y: 41, endPoint x: 317, endPoint y: 51, distance: 84.3
click at [299, 56] on div "Average LTV per Customer The data you are viewing comes from: Shopify Average l…" at bounding box center [418, 44] width 687 height 44
click at [327, 47] on div "Average lifetime profit per customers in a cohort. (cumulative)" at bounding box center [418, 54] width 687 height 17
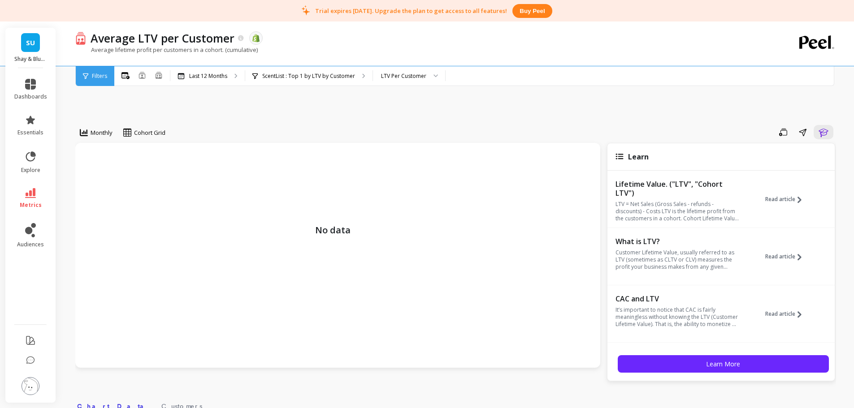
click at [352, 109] on div "Monthly Cohort Grid Save Share Learn No data Learn Lifetime Value. ("LTV", "Coh…" at bounding box center [455, 375] width 761 height 637
click at [823, 131] on icon "button" at bounding box center [822, 133] width 9 height 9
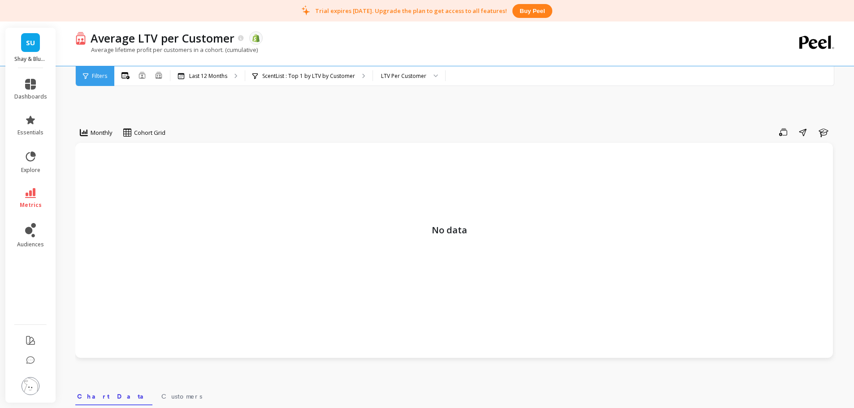
click at [429, 74] on div at bounding box center [432, 76] width 11 height 20
click at [415, 102] on div "LTV Per Cohort" at bounding box center [409, 101] width 61 height 9
click at [443, 100] on div "Monthly Cohort Grid Save Share Learn No data Select a tab Chart Data Customers …" at bounding box center [455, 370] width 761 height 627
click at [413, 80] on div "LTV Per Cohort" at bounding box center [405, 76] width 65 height 20
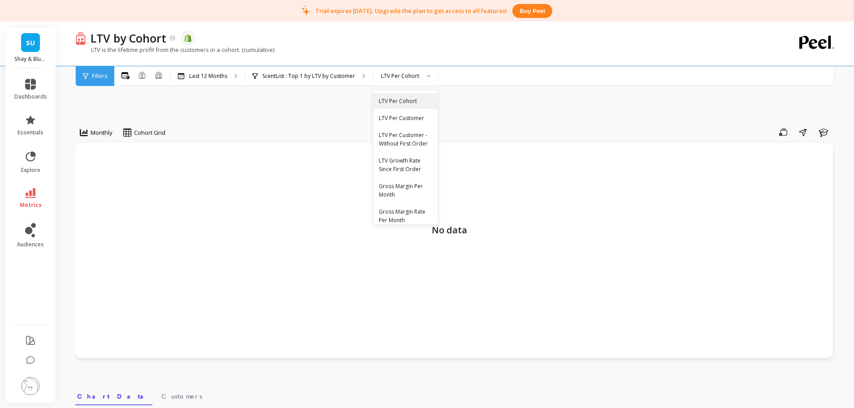
click at [414, 114] on div "LTV Per Customer" at bounding box center [405, 118] width 53 height 9
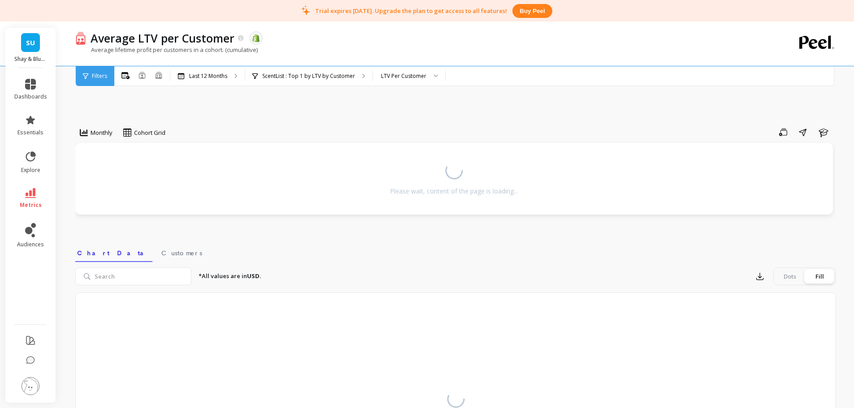
click at [366, 104] on div "Monthly Cohort Grid Save Share Learn Please wait, content of the page is loadin…" at bounding box center [455, 299] width 761 height 484
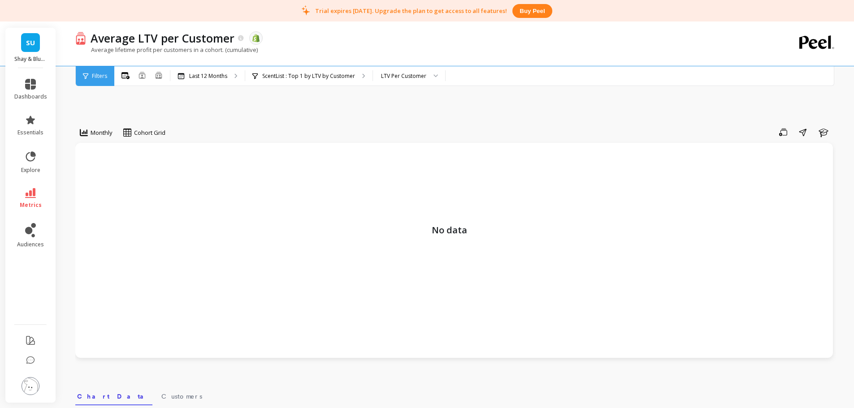
click at [347, 77] on p "ScentList : Top 1 by LTV by Customer" at bounding box center [308, 76] width 93 height 7
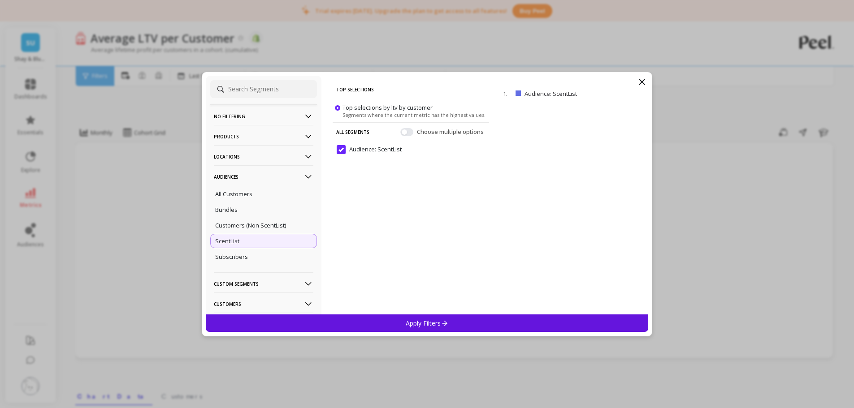
click at [268, 203] on div "Bundles" at bounding box center [263, 210] width 107 height 14
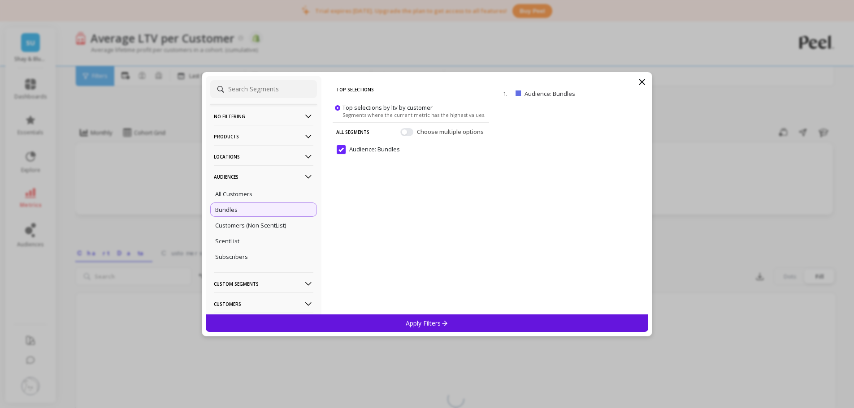
click at [268, 179] on p "Audiences" at bounding box center [264, 176] width 100 height 23
click at [247, 178] on p "Audiences" at bounding box center [264, 176] width 100 height 23
click at [244, 195] on p "All Customers" at bounding box center [233, 194] width 37 height 8
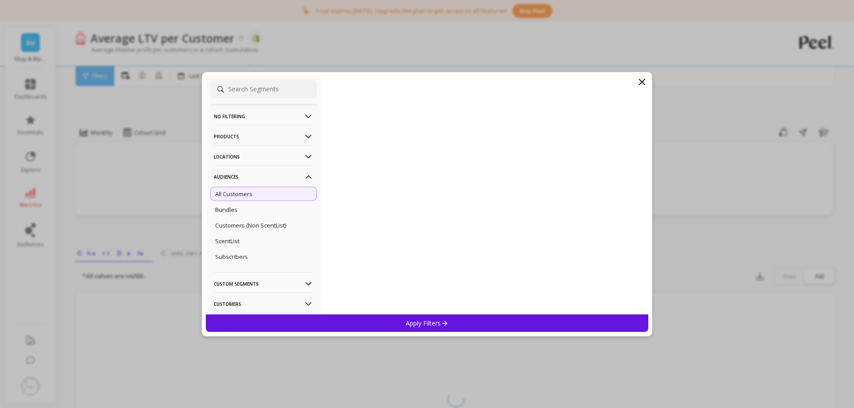
click at [418, 325] on p "Apply Filters" at bounding box center [427, 323] width 43 height 9
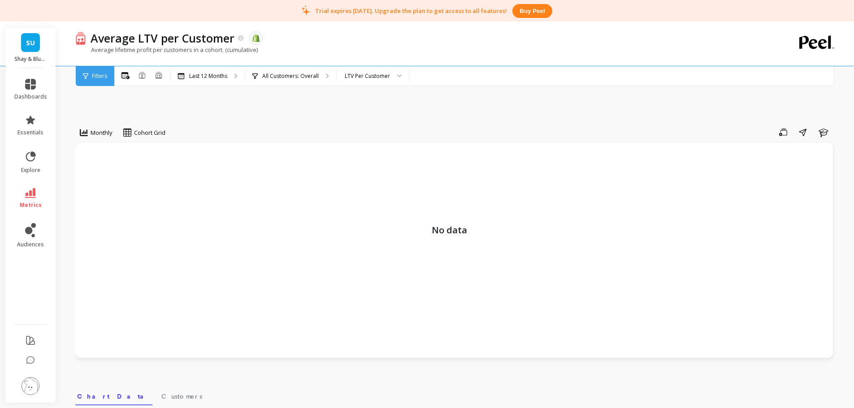
click at [407, 114] on div "Monthly Cohort Grid Save Share Learn No data Select a tab Chart Data Customers …" at bounding box center [455, 370] width 761 height 627
click at [303, 78] on p "All Customers: Overall" at bounding box center [290, 76] width 56 height 7
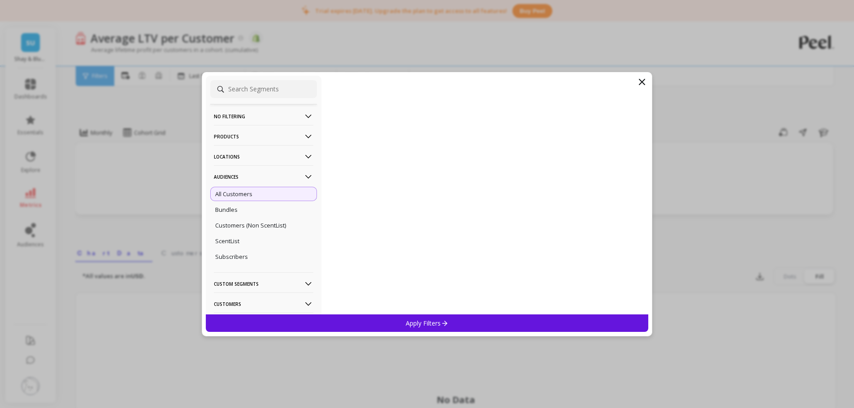
click at [639, 80] on icon at bounding box center [641, 82] width 11 height 11
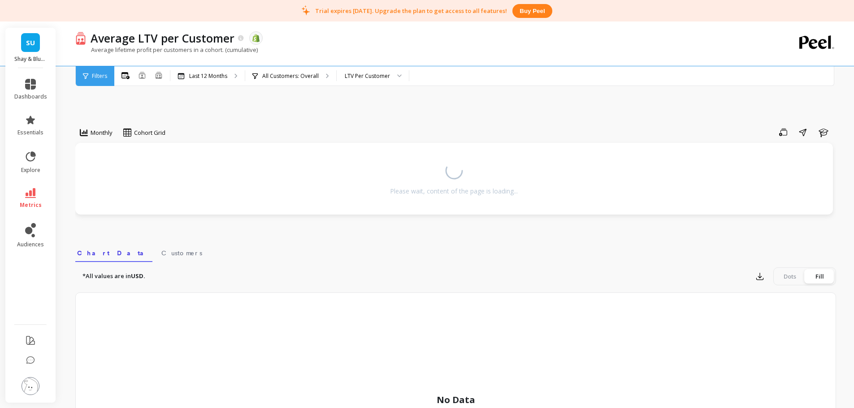
click at [346, 104] on div "Monthly Cohort Grid Save Share Learn Please wait, content of the page is loadin…" at bounding box center [455, 299] width 761 height 484
click at [30, 122] on icon at bounding box center [30, 120] width 9 height 9
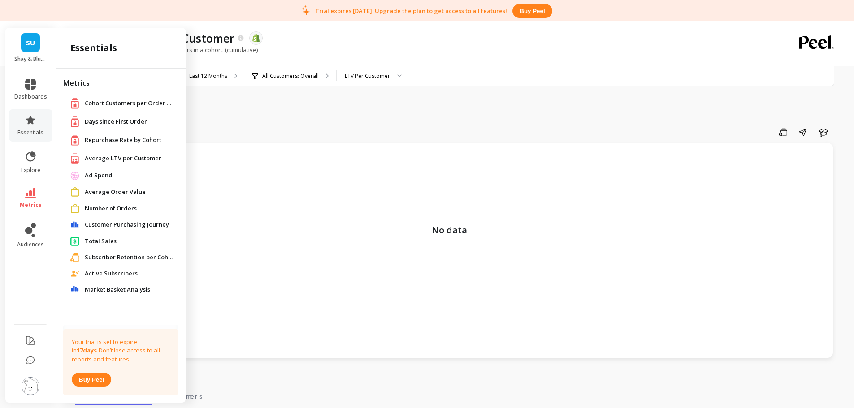
click at [120, 161] on span "Average LTV per Customer" at bounding box center [123, 158] width 77 height 9
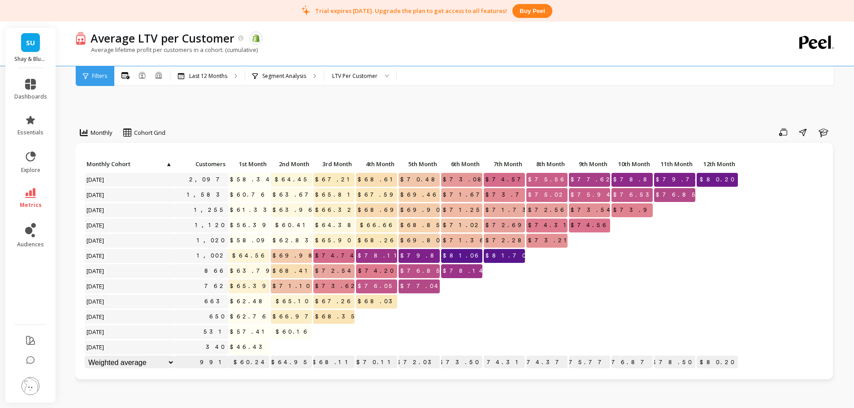
drag, startPoint x: 474, startPoint y: 114, endPoint x: 366, endPoint y: 82, distance: 113.0
click at [472, 114] on div "Monthly Cohort Grid Save Share Learn Click to create an audience 2,097 $58.34 $…" at bounding box center [455, 411] width 761 height 708
click at [359, 76] on div "LTV Per Customer" at bounding box center [354, 76] width 45 height 9
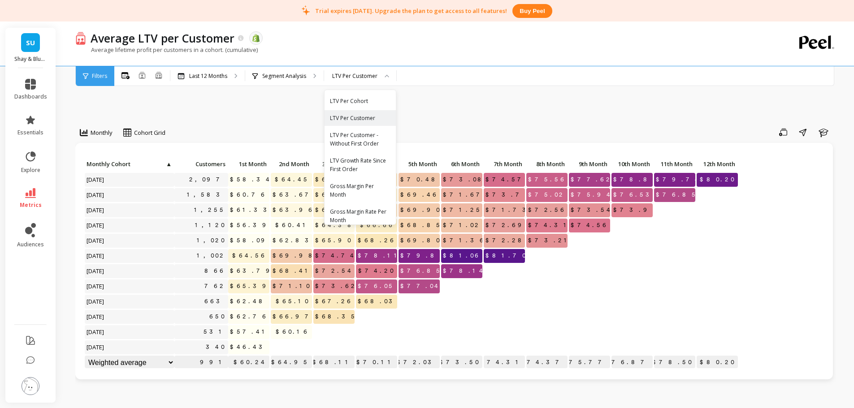
drag, startPoint x: 284, startPoint y: 111, endPoint x: 283, endPoint y: 81, distance: 30.5
click at [284, 109] on div "Monthly Cohort Grid Save Share Learn Click to create an audience 2,097 $58.34 $…" at bounding box center [455, 411] width 761 height 708
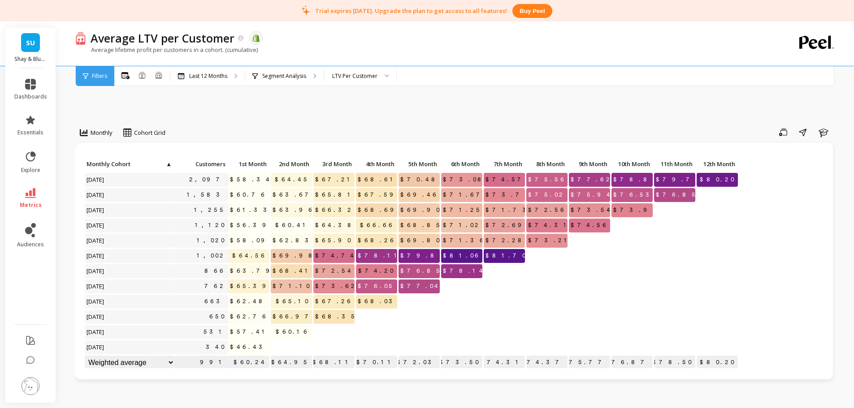
click at [283, 81] on div "Segment Analysis" at bounding box center [284, 76] width 78 height 20
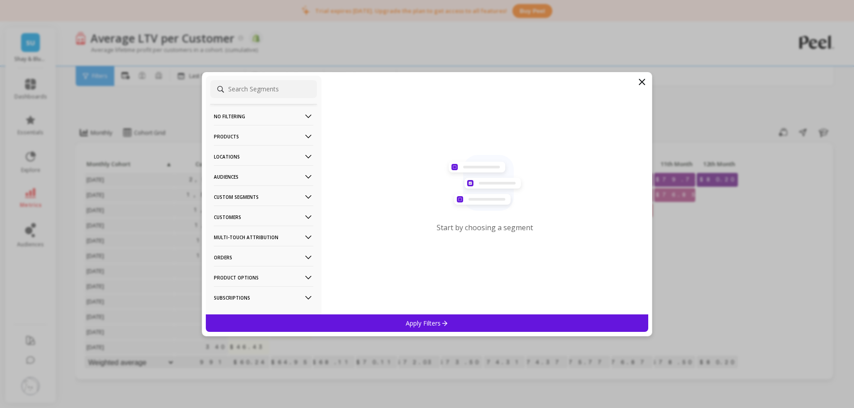
click at [233, 177] on p "Audiences" at bounding box center [264, 176] width 100 height 23
click at [240, 246] on div "ScentList" at bounding box center [263, 241] width 107 height 14
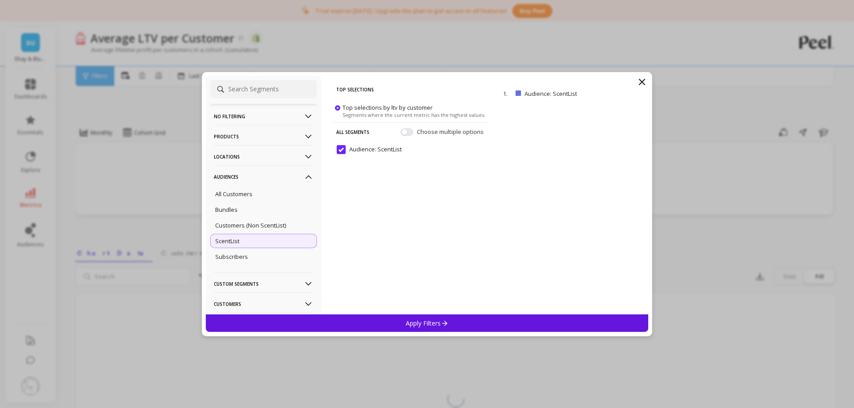
click at [403, 327] on div "Apply Filters" at bounding box center [427, 323] width 443 height 17
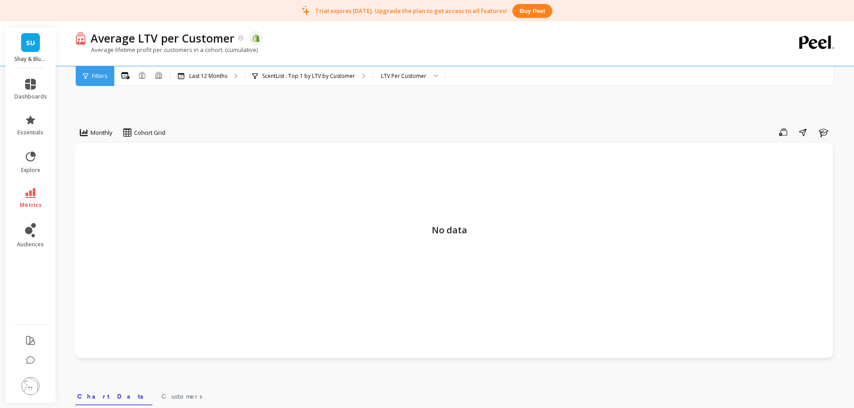
click at [378, 106] on div "Monthly Cohort Grid Save Share Learn No data Select a tab Chart Data Customers …" at bounding box center [455, 370] width 761 height 627
click at [307, 74] on p "ScentList : Top 1 by LTV by Customer" at bounding box center [308, 76] width 93 height 7
click at [387, 47] on div "Average lifetime profit per customers in a cohort. (cumulative)" at bounding box center [418, 54] width 687 height 17
click at [397, 82] on div "LTV Per Customer" at bounding box center [409, 76] width 72 height 20
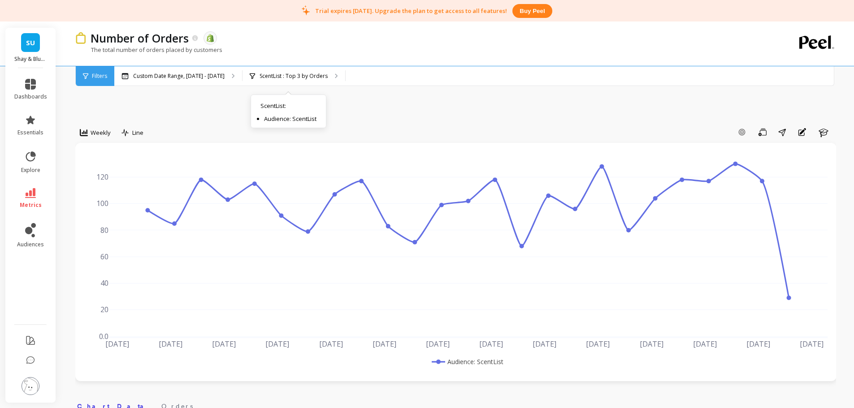
click at [309, 79] on p "ScentList : Top 3 by Orders" at bounding box center [294, 76] width 68 height 7
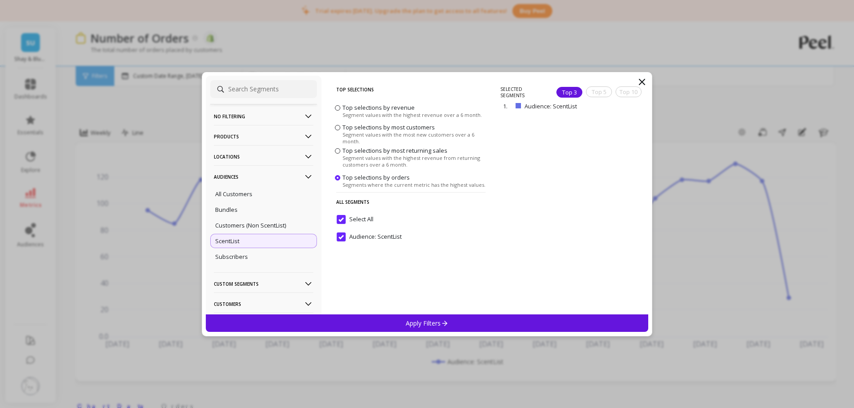
click at [642, 83] on icon at bounding box center [641, 82] width 11 height 11
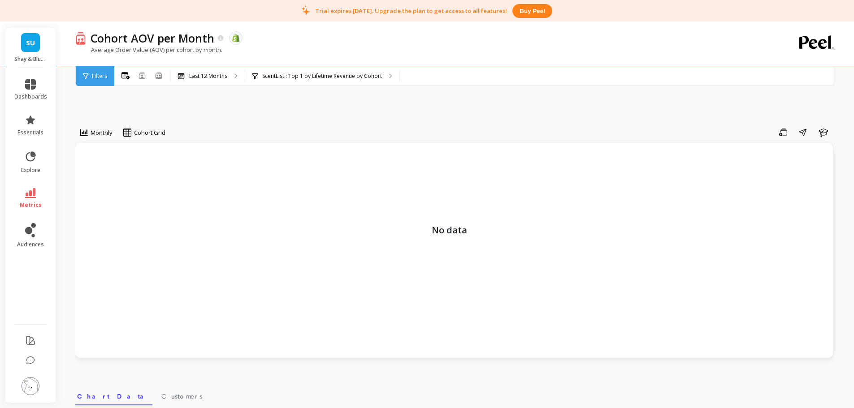
click at [306, 78] on p "ScentList : Top 1 by Lifetime Revenue by Cohort" at bounding box center [322, 76] width 120 height 7
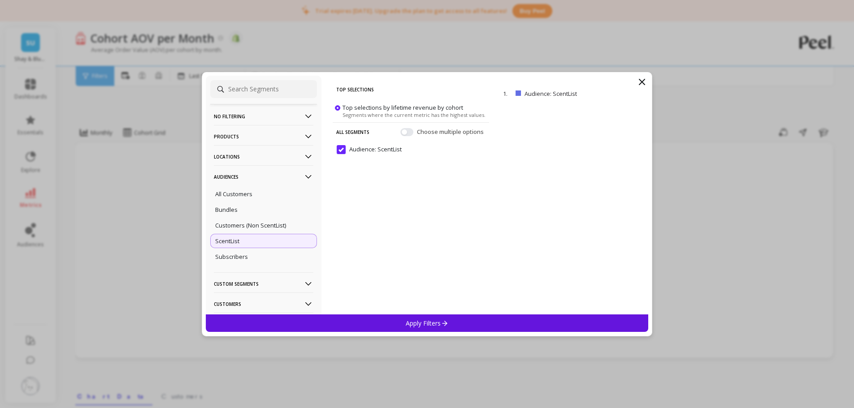
click at [270, 225] on p "Customers (Non ScentList)" at bounding box center [250, 225] width 71 height 8
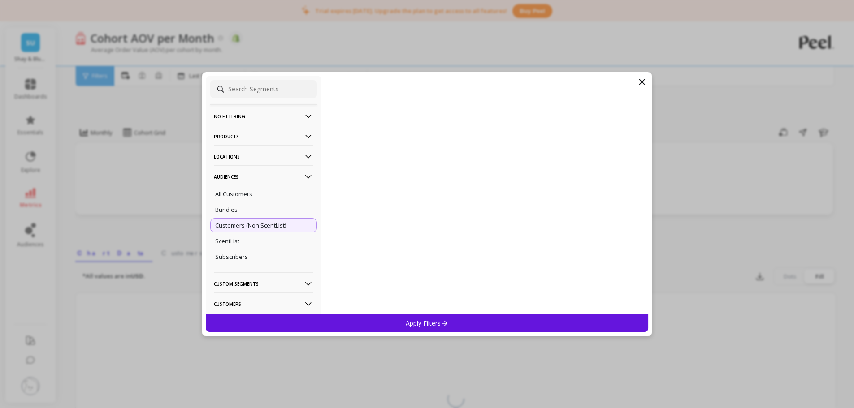
click at [371, 316] on div "Apply Filters" at bounding box center [427, 323] width 443 height 17
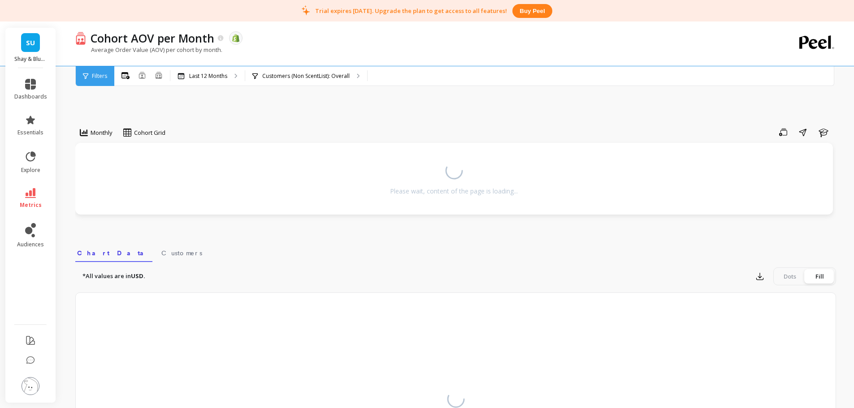
click at [334, 100] on div "Monthly Cohort Grid Save Share Learn Please wait, content of the page is loadin…" at bounding box center [455, 299] width 761 height 484
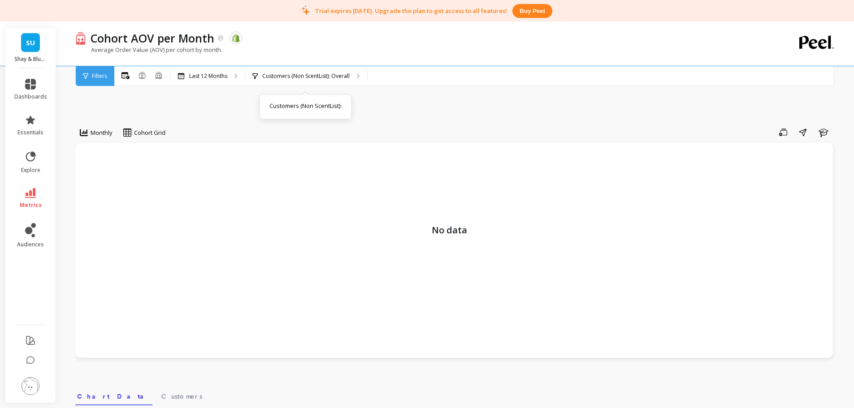
click at [307, 71] on div "Customers (Non ScentList): Overall Customers (Non ScentList) :" at bounding box center [306, 76] width 122 height 20
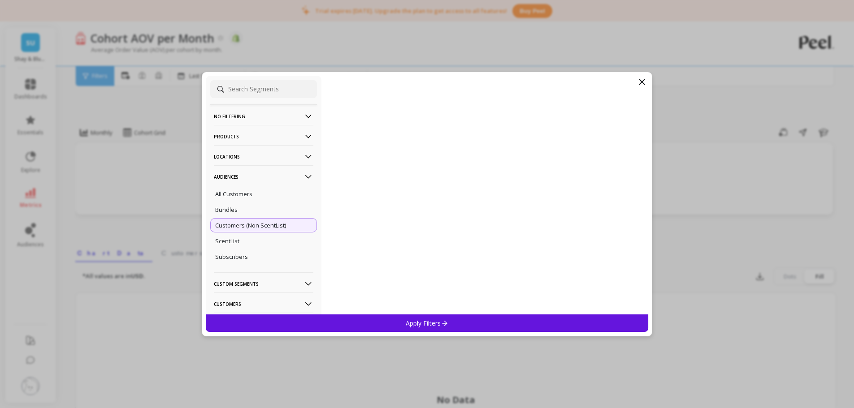
click at [254, 208] on div "Bundles" at bounding box center [263, 210] width 107 height 14
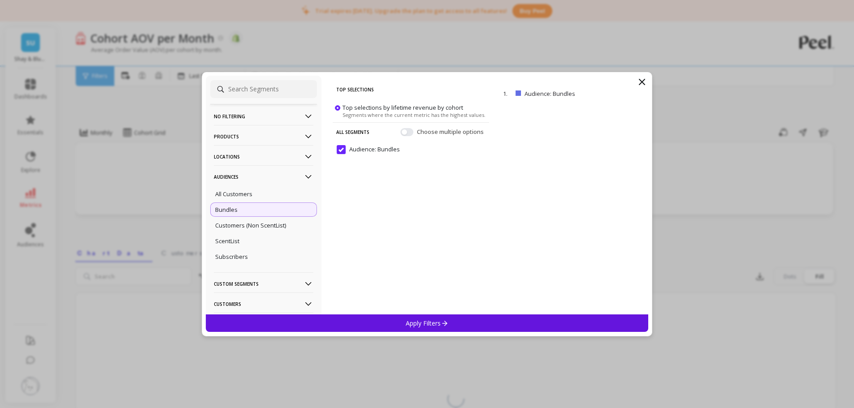
click at [424, 320] on p "Apply Filters" at bounding box center [427, 323] width 43 height 9
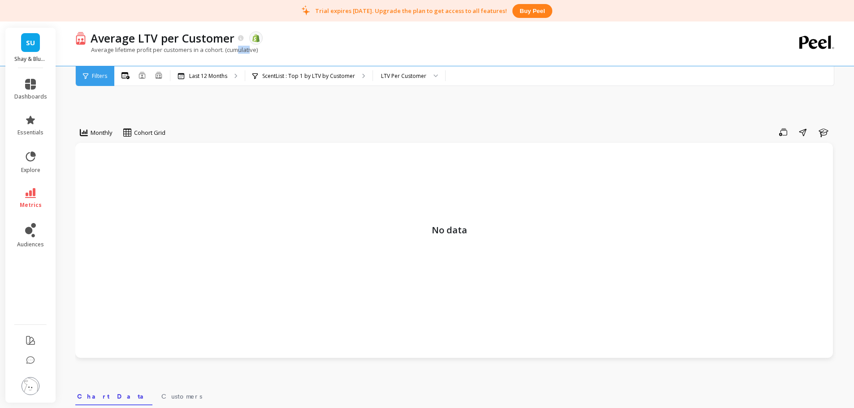
drag, startPoint x: 251, startPoint y: 52, endPoint x: 238, endPoint y: 53, distance: 13.5
click at [238, 53] on p "Average lifetime profit per customers in a cohort. (cumulative)" at bounding box center [166, 50] width 182 height 8
drag, startPoint x: 336, startPoint y: 46, endPoint x: 361, endPoint y: 47, distance: 25.6
click at [361, 47] on div "Average lifetime profit per customers in a cohort. (cumulative)" at bounding box center [418, 54] width 687 height 17
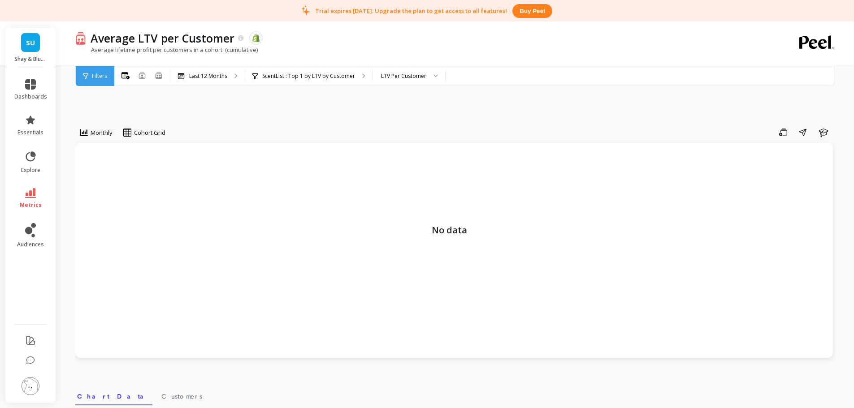
click at [361, 47] on div "Average lifetime profit per customers in a cohort. (cumulative)" at bounding box center [418, 54] width 687 height 17
